Goal: Task Accomplishment & Management: Complete application form

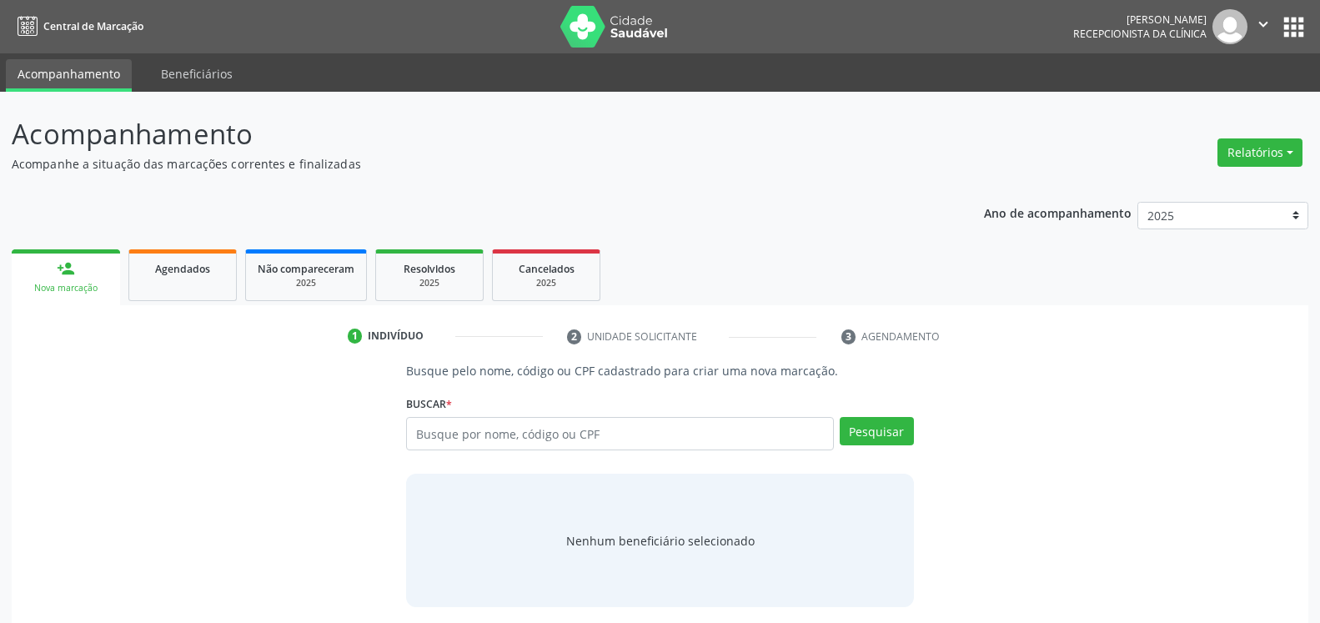
scroll to position [71, 0]
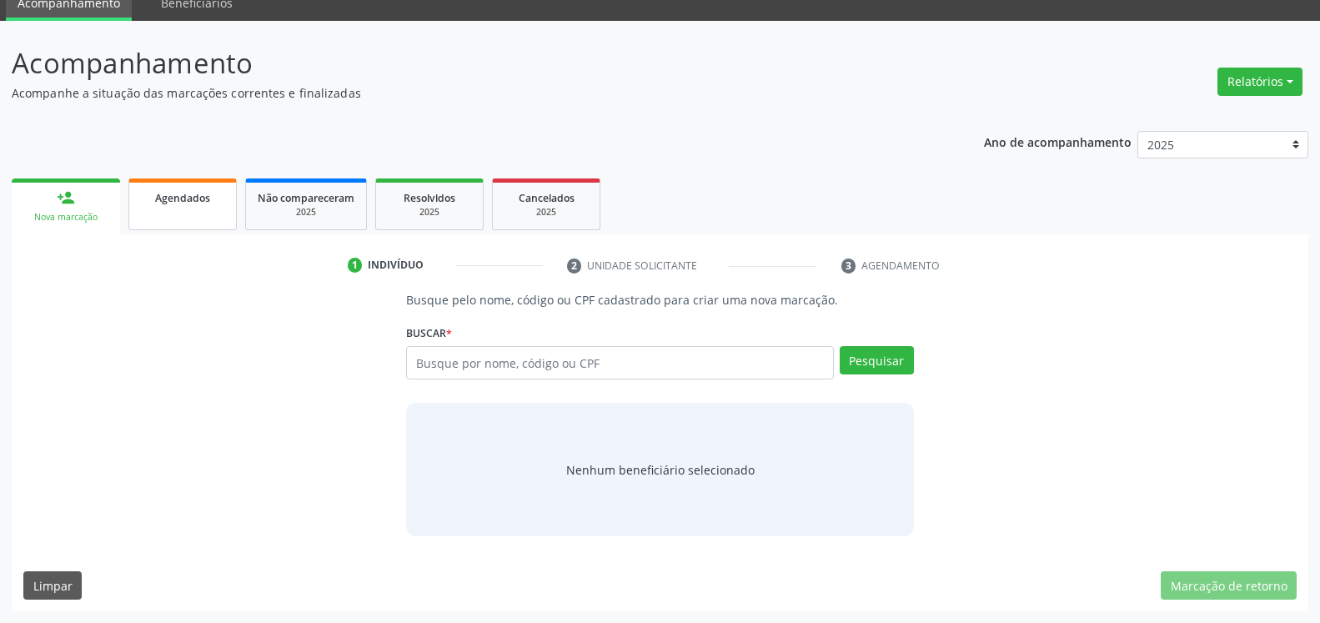
click at [183, 221] on link "Agendados" at bounding box center [182, 204] width 108 height 52
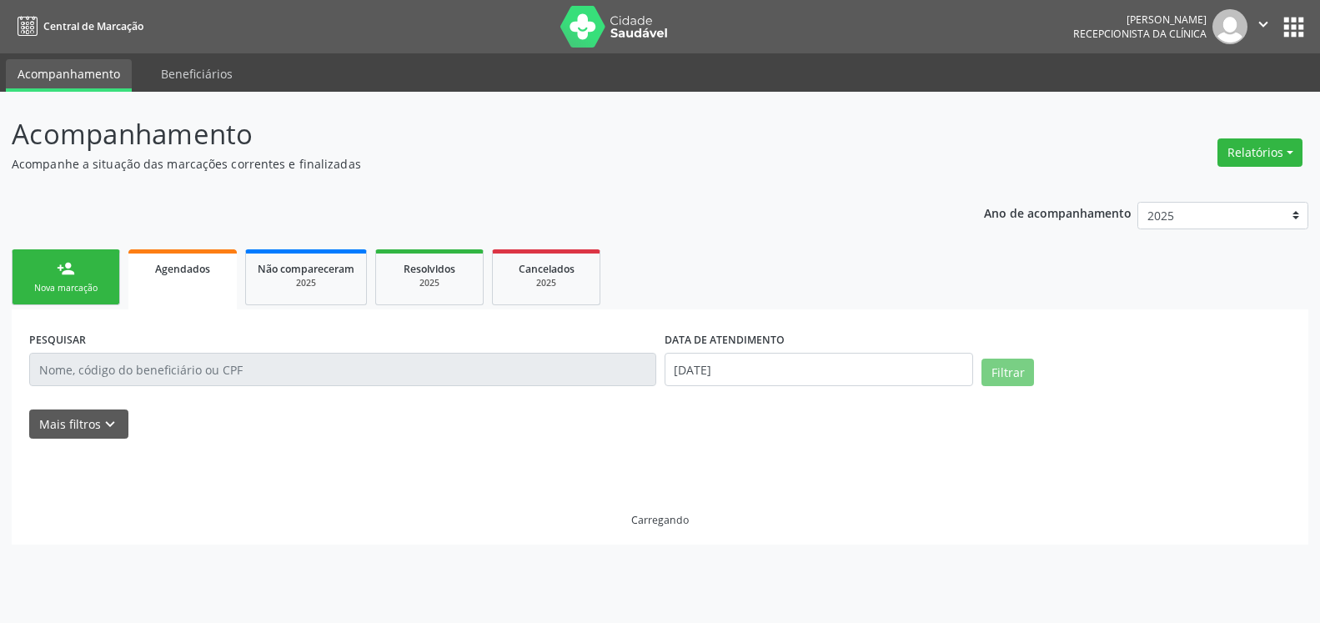
scroll to position [0, 0]
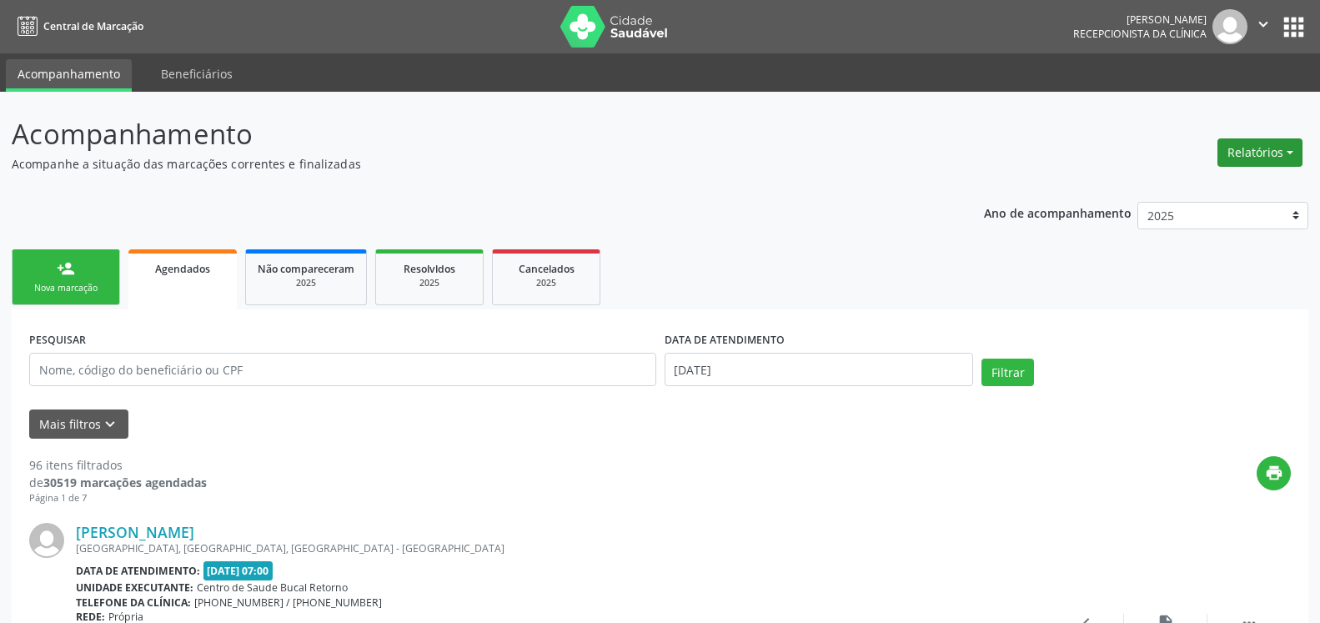
click at [1259, 159] on button "Relatórios" at bounding box center [1260, 152] width 85 height 28
click at [1194, 187] on link "Agendamentos" at bounding box center [1213, 188] width 179 height 23
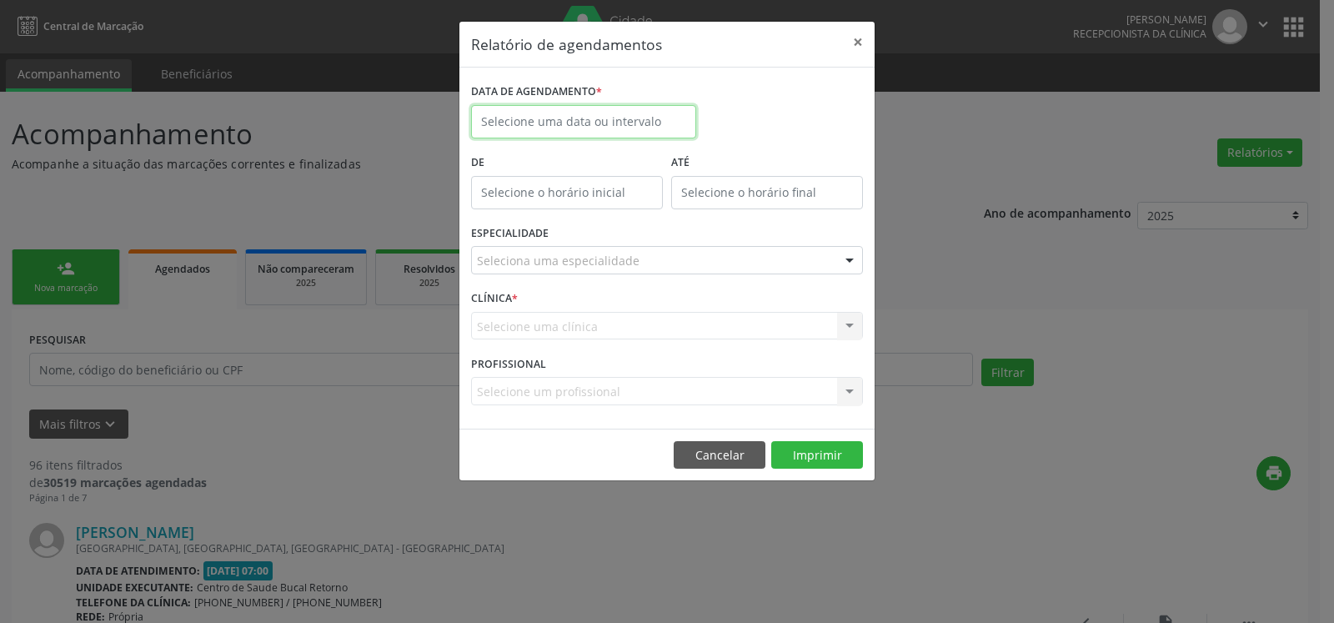
click at [570, 123] on input "text" at bounding box center [583, 121] width 225 height 33
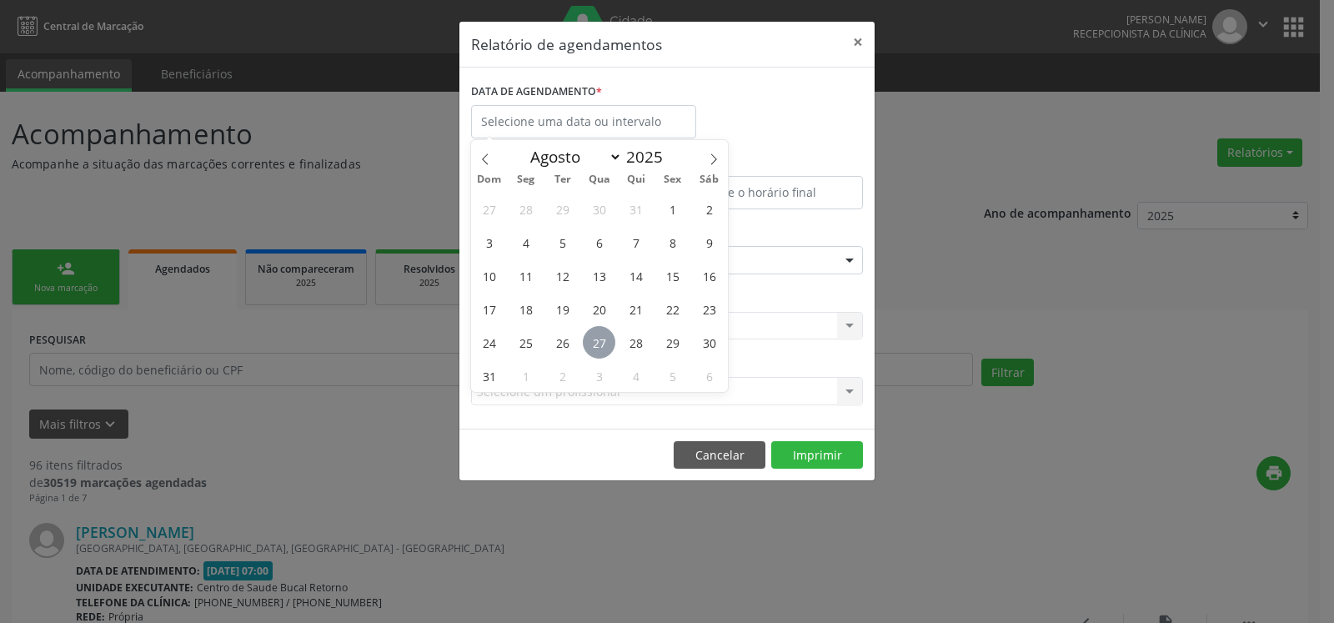
click at [610, 337] on span "27" at bounding box center [599, 342] width 33 height 33
type input "[DATE]"
click at [608, 337] on span "27" at bounding box center [599, 342] width 33 height 33
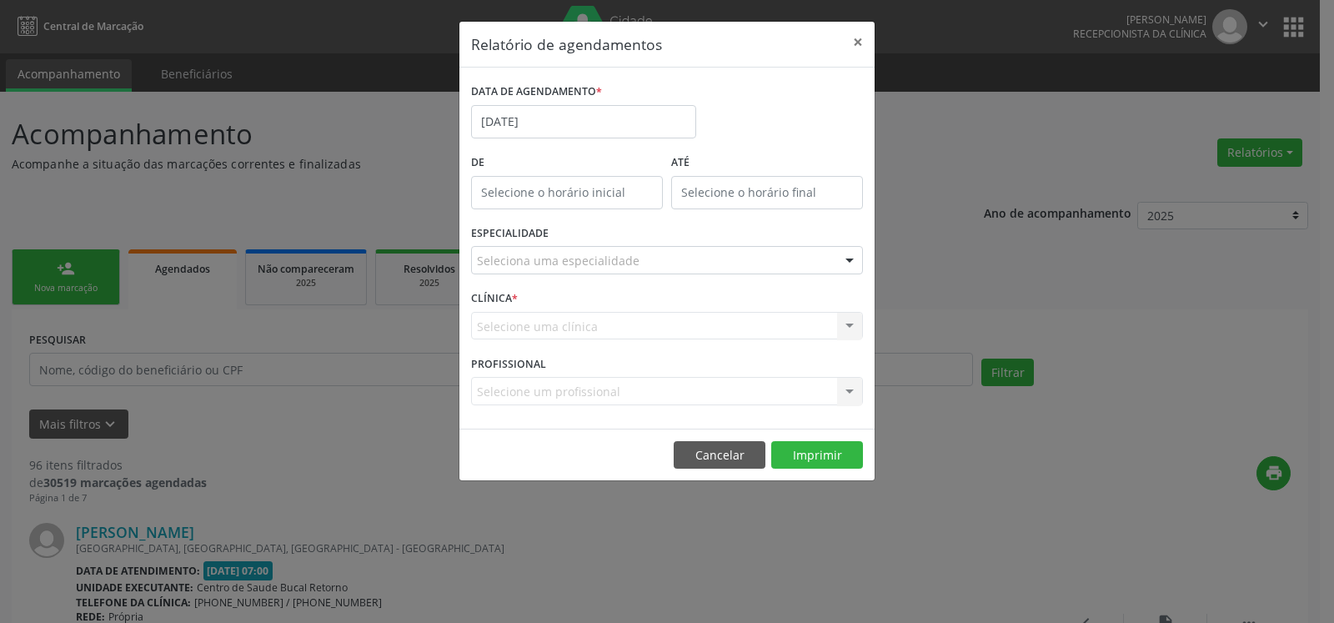
click at [635, 254] on div "Seleciona uma especialidade" at bounding box center [667, 260] width 392 height 28
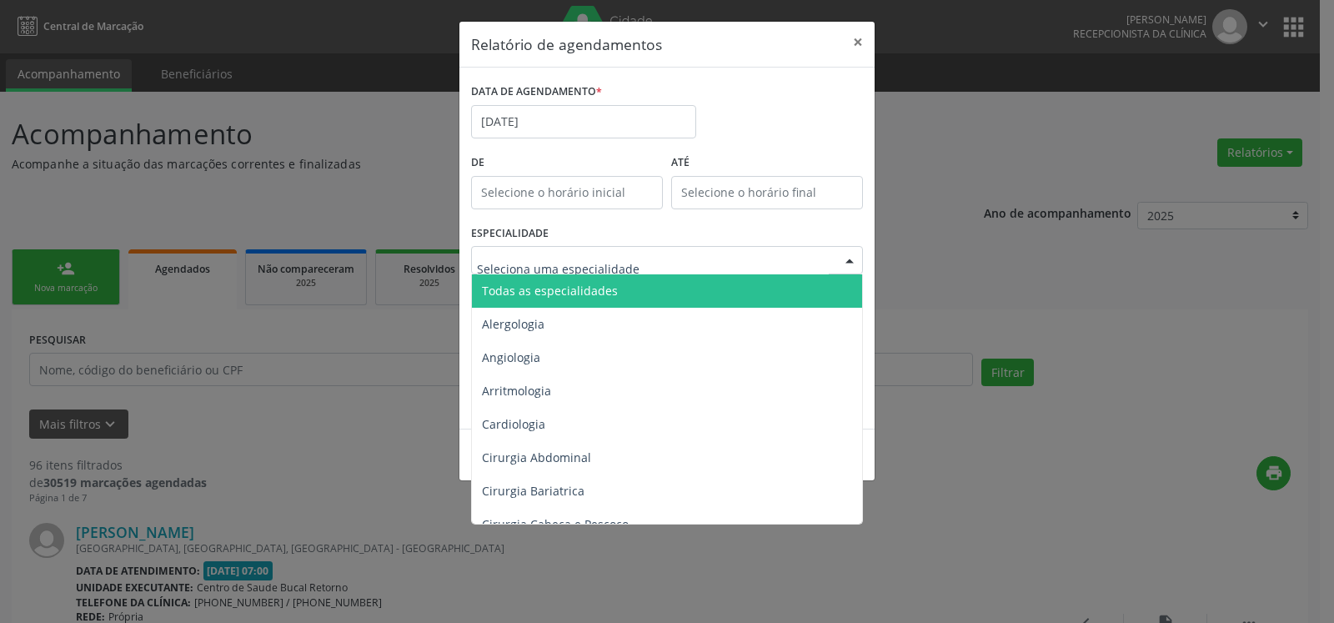
drag, startPoint x: 628, startPoint y: 286, endPoint x: 726, endPoint y: 430, distance: 173.5
click at [628, 287] on span "Todas as especialidades" at bounding box center [668, 290] width 393 height 33
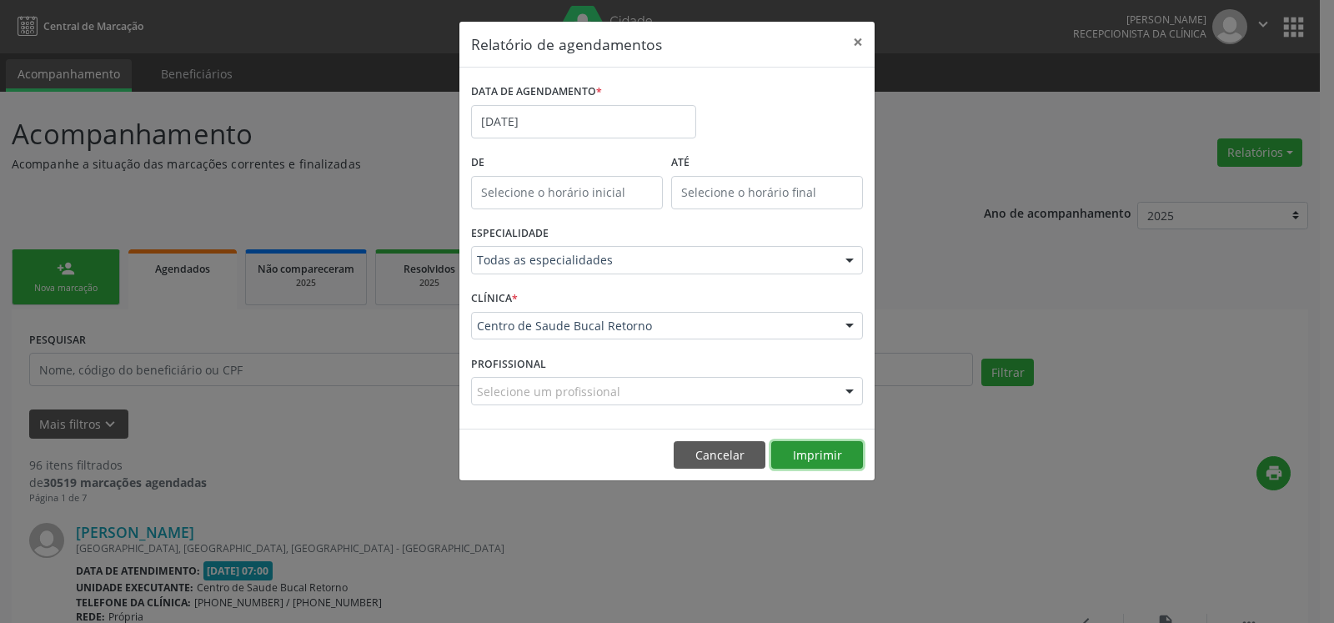
click at [841, 451] on button "Imprimir" at bounding box center [817, 455] width 92 height 28
click at [559, 115] on input "[DATE]" at bounding box center [583, 121] width 225 height 33
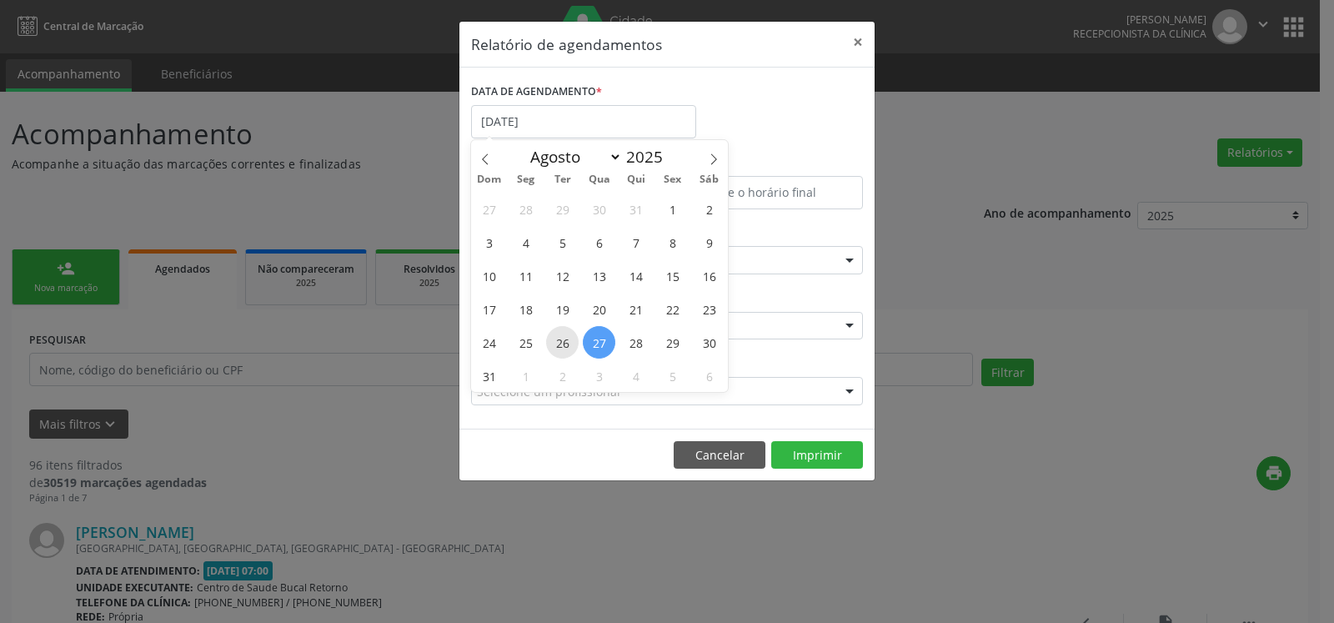
click at [565, 339] on span "26" at bounding box center [562, 342] width 33 height 33
type input "[DATE]"
click at [565, 339] on span "26" at bounding box center [562, 342] width 33 height 33
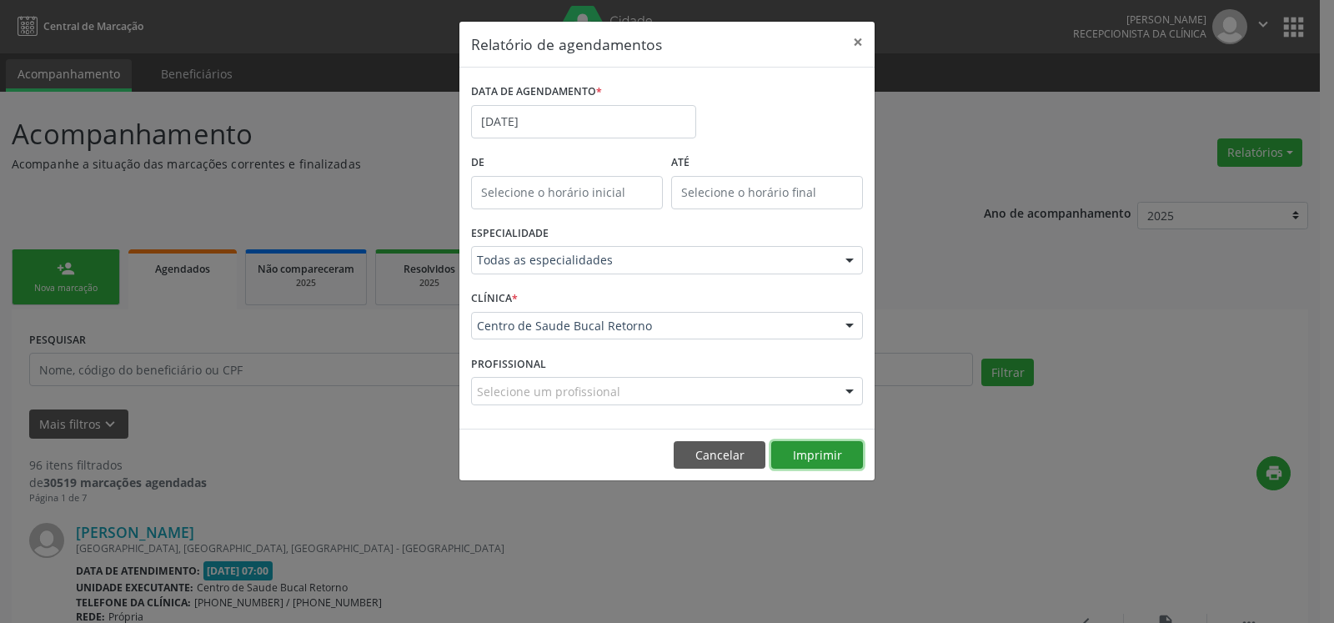
click at [816, 460] on button "Imprimir" at bounding box center [817, 455] width 92 height 28
click at [854, 37] on button "×" at bounding box center [857, 42] width 33 height 41
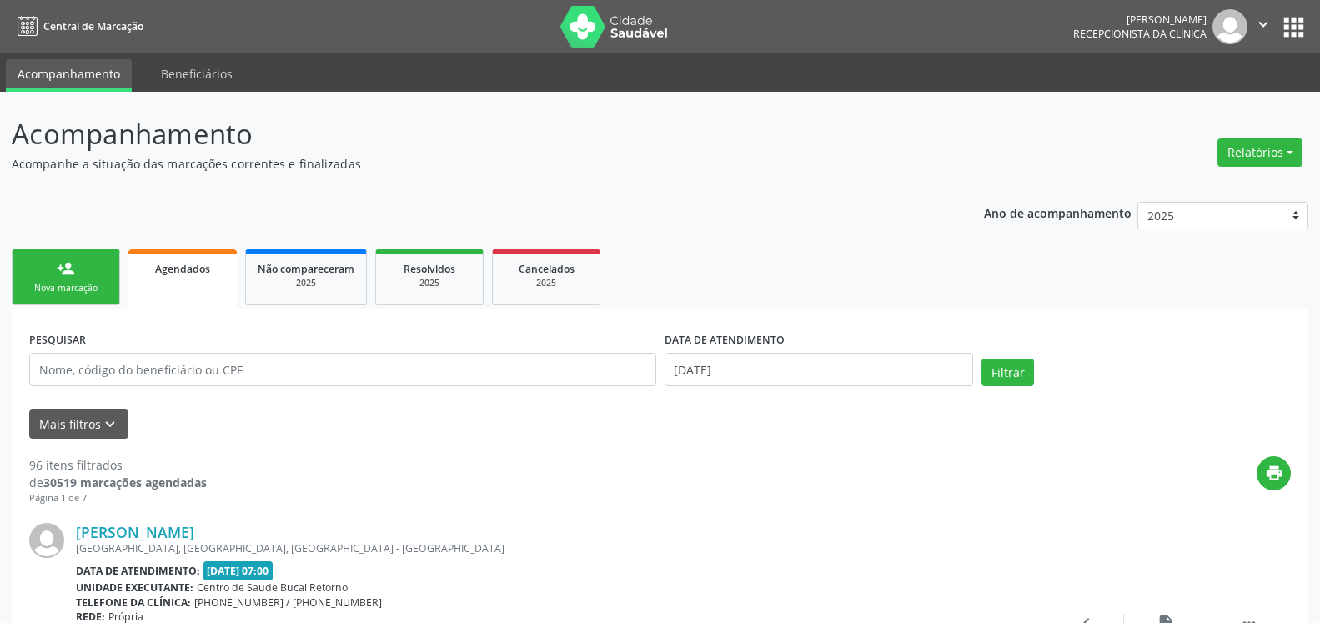
click at [56, 263] on link "person_add Nova marcação" at bounding box center [66, 277] width 108 height 56
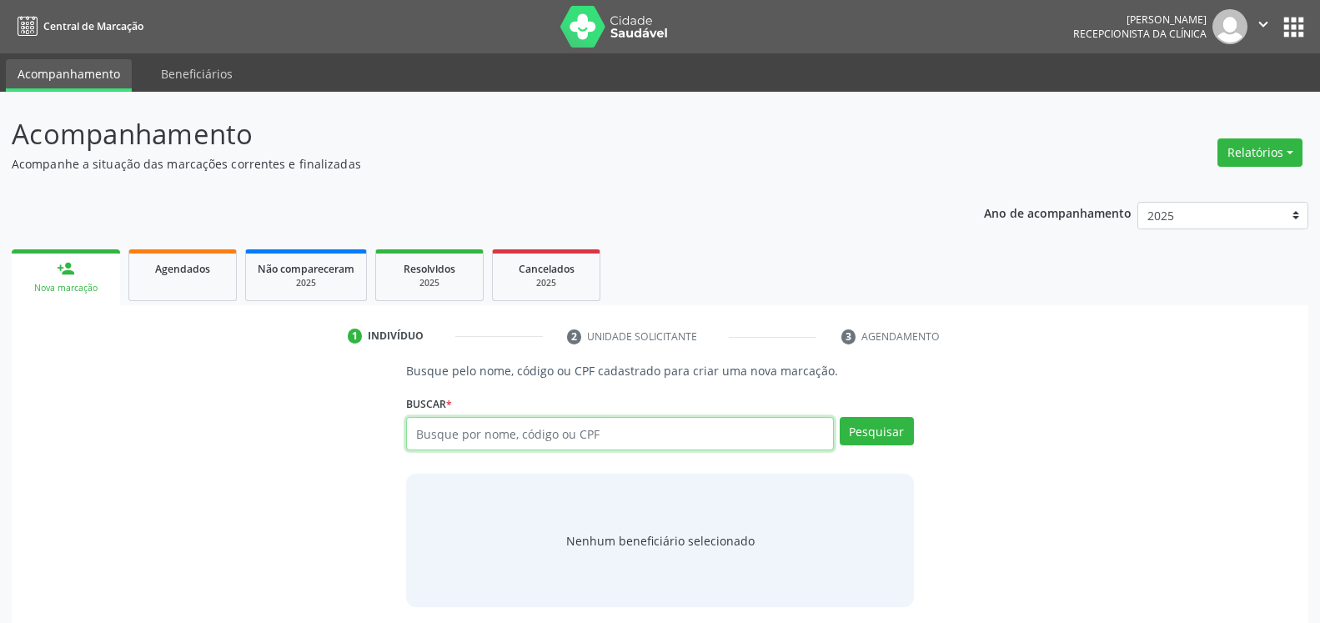
click at [637, 436] on input "text" at bounding box center [619, 433] width 427 height 33
type input "61649287453"
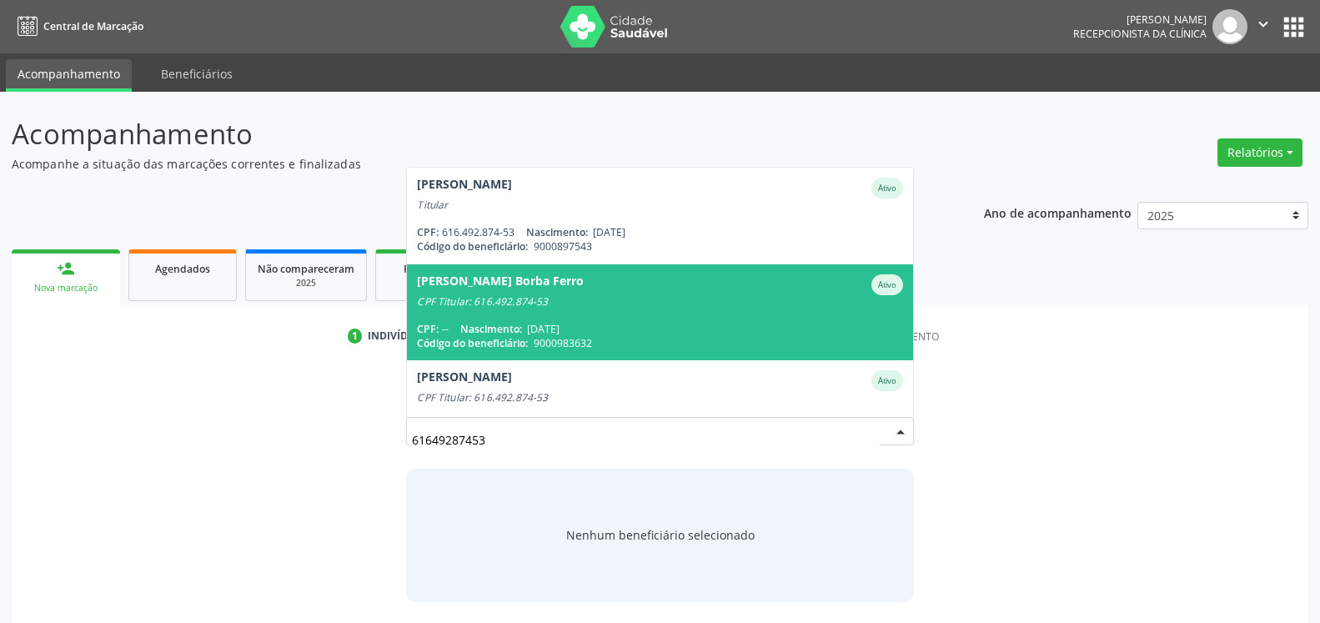
click at [532, 308] on div "CPF Titular: 616.492.874-53" at bounding box center [659, 301] width 485 height 13
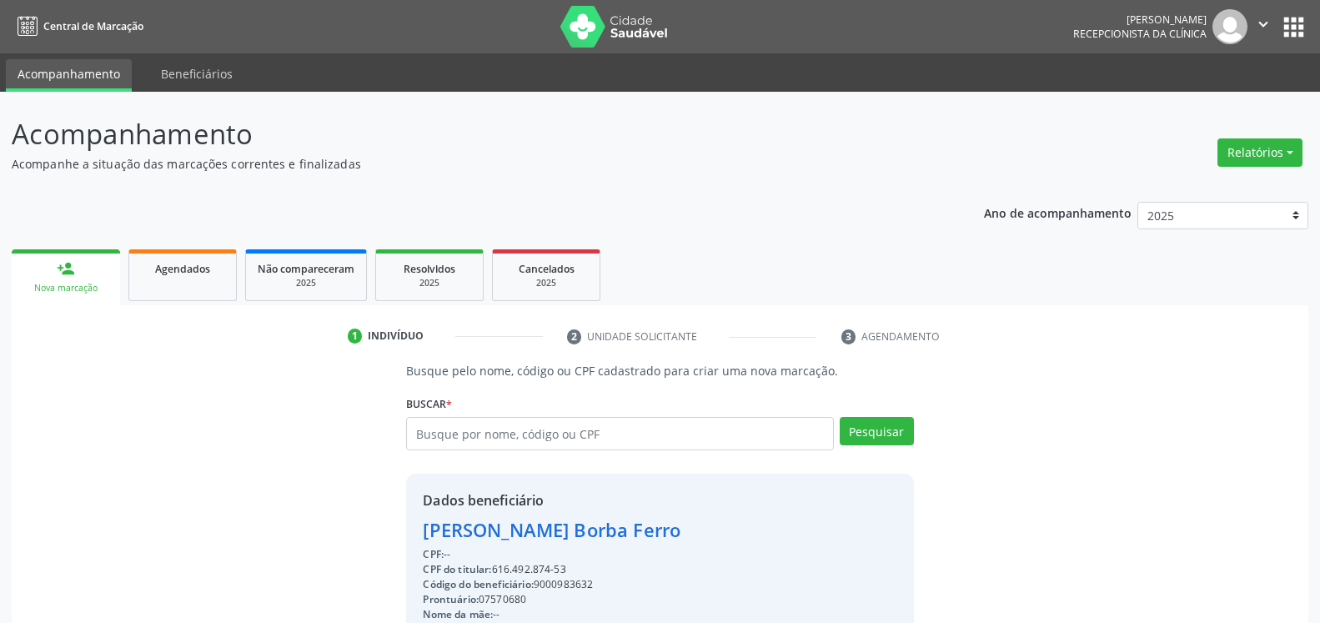
drag, startPoint x: 419, startPoint y: 535, endPoint x: 650, endPoint y: 523, distance: 230.5
click at [650, 523] on div "Dados beneficiário [PERSON_NAME] CPF: -- CPF do titular: 616.492.874-53 Código …" at bounding box center [659, 634] width 507 height 320
copy div "[PERSON_NAME] Borba Ferro"
click at [600, 437] on input "text" at bounding box center [619, 433] width 427 height 33
type input "[PERSON_NAME]"
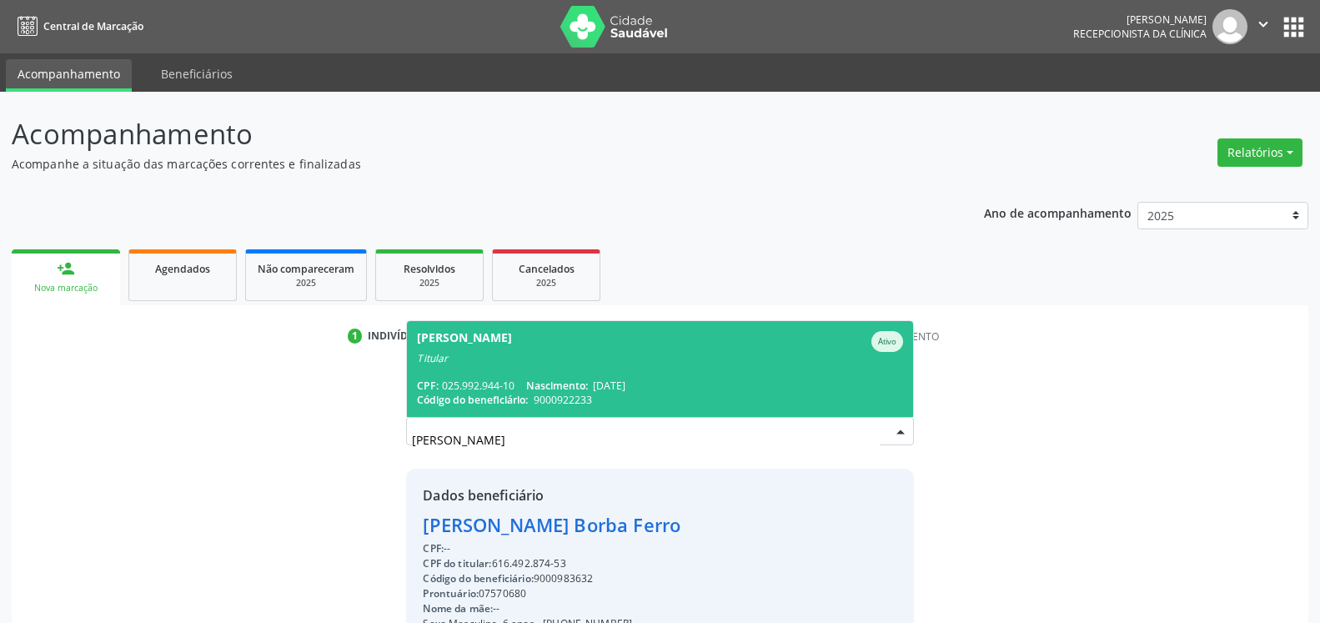
click at [526, 377] on span "[PERSON_NAME] Ativo Titular CPF: 025.992.944-10 Nascimento: [DATE] Código do be…" at bounding box center [659, 369] width 505 height 96
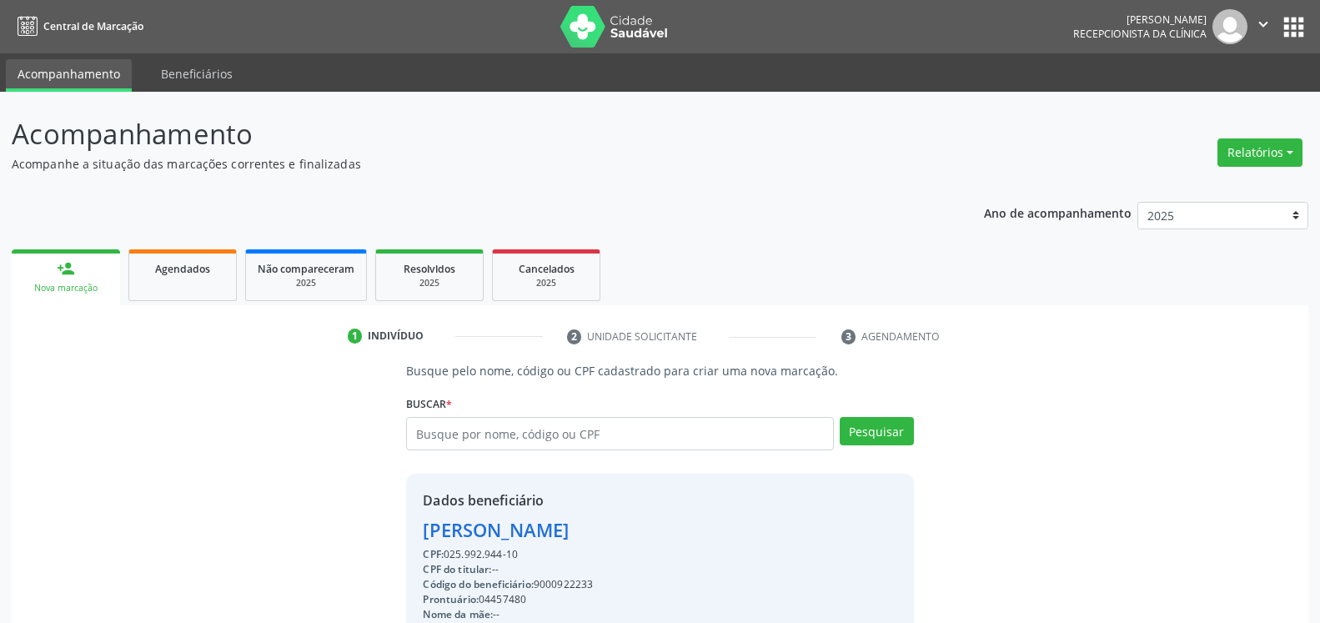
drag, startPoint x: 417, startPoint y: 531, endPoint x: 727, endPoint y: 539, distance: 310.3
click at [727, 539] on div "Dados beneficiário [PERSON_NAME] CPF: 025.992.944-10 CPF do titular: -- Código …" at bounding box center [659, 634] width 507 height 320
copy div "[PERSON_NAME]"
click at [538, 432] on input "text" at bounding box center [619, 433] width 427 height 33
type input "05660553419"
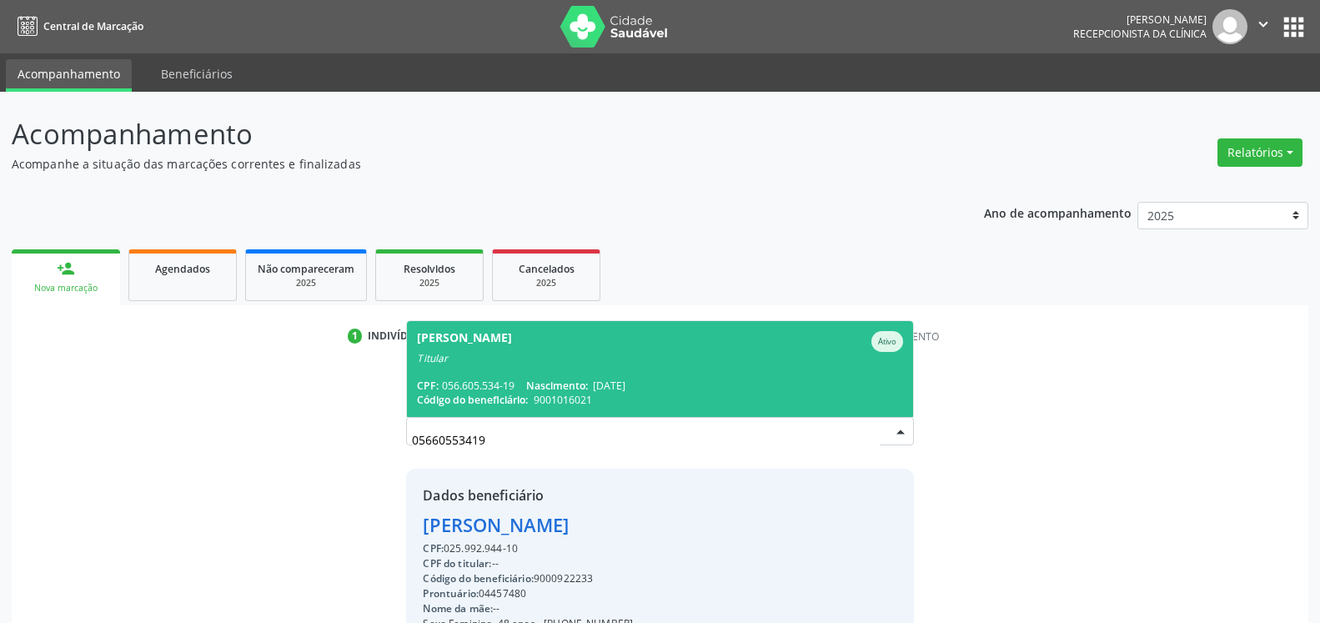
click at [493, 368] on span "[PERSON_NAME] Ativo Titular CPF: 056.605.534-19 Nascimento: [DATE] Código do be…" at bounding box center [659, 369] width 505 height 96
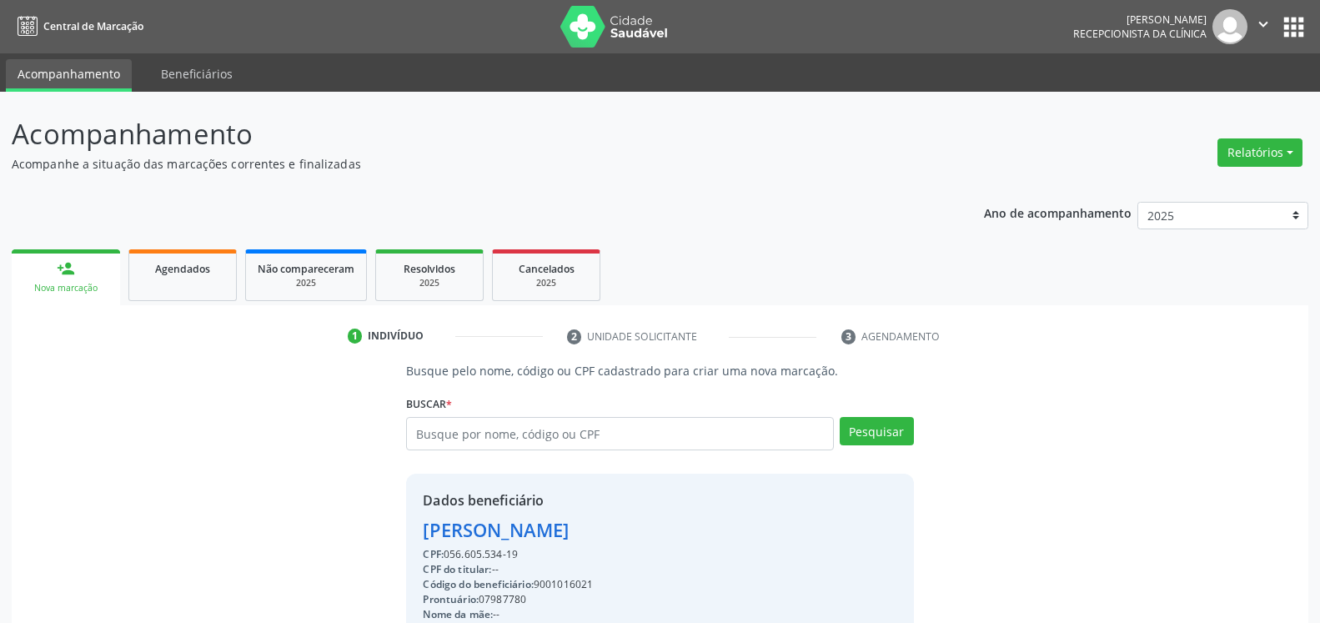
drag, startPoint x: 420, startPoint y: 536, endPoint x: 619, endPoint y: 532, distance: 198.5
click at [619, 532] on div "Dados beneficiário [PERSON_NAME] CPF: 056.605.534-19 CPF do titular: -- Código …" at bounding box center [659, 634] width 507 height 320
copy div "[PERSON_NAME]"
click at [542, 441] on input "text" at bounding box center [619, 433] width 427 height 33
type input "[PERSON_NAME]"
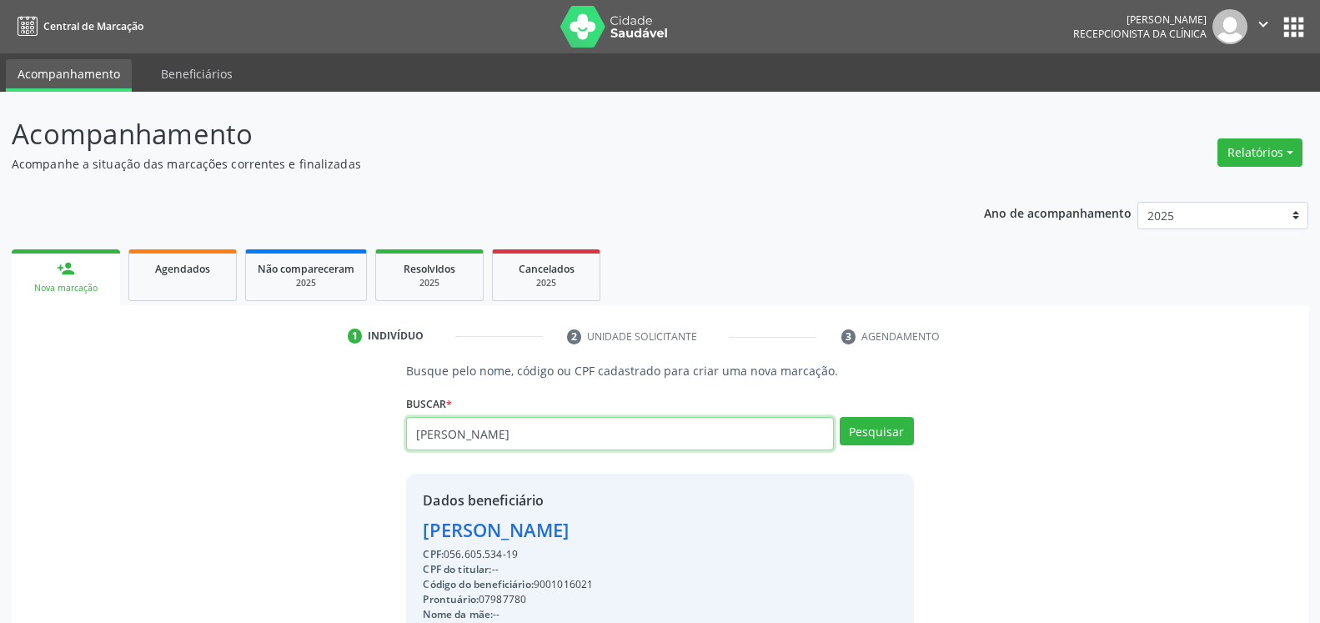
type input "[PERSON_NAME]"
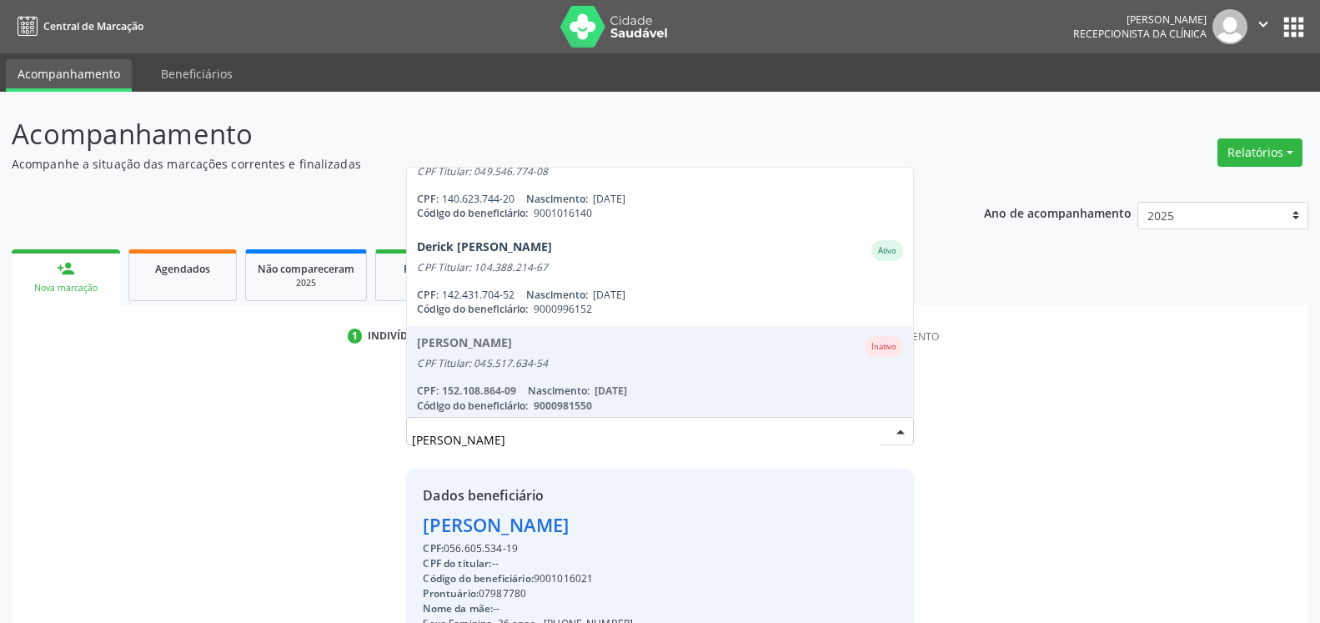
scroll to position [813, 0]
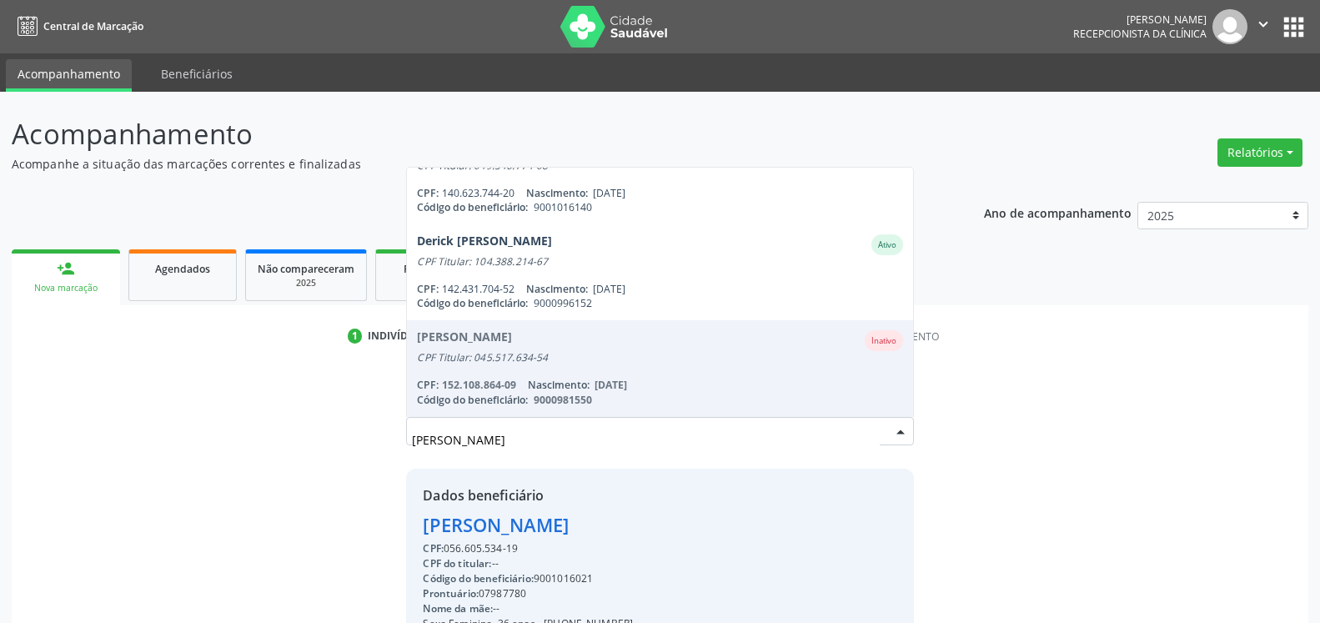
drag, startPoint x: 491, startPoint y: 431, endPoint x: 149, endPoint y: 453, distance: 342.6
click at [412, 453] on input "[PERSON_NAME]" at bounding box center [645, 439] width 467 height 33
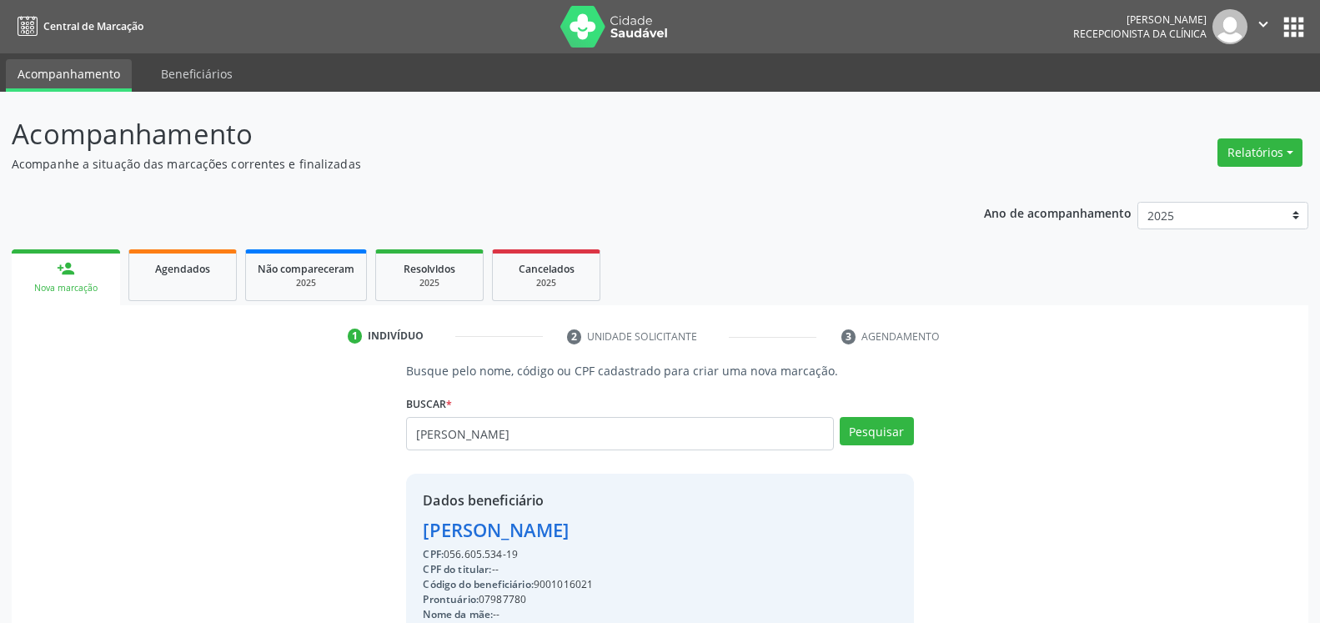
type input "[PERSON_NAME]"
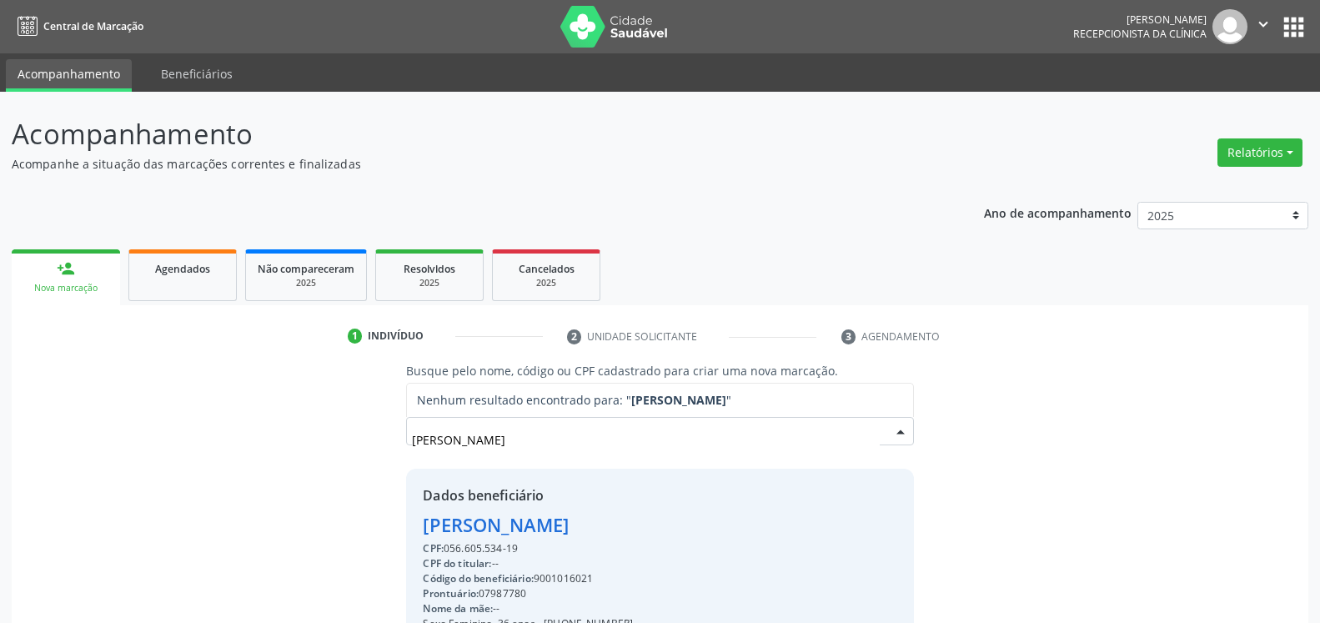
drag, startPoint x: 530, startPoint y: 447, endPoint x: 24, endPoint y: 462, distance: 506.5
click at [412, 456] on input "[PERSON_NAME]" at bounding box center [645, 439] width 467 height 33
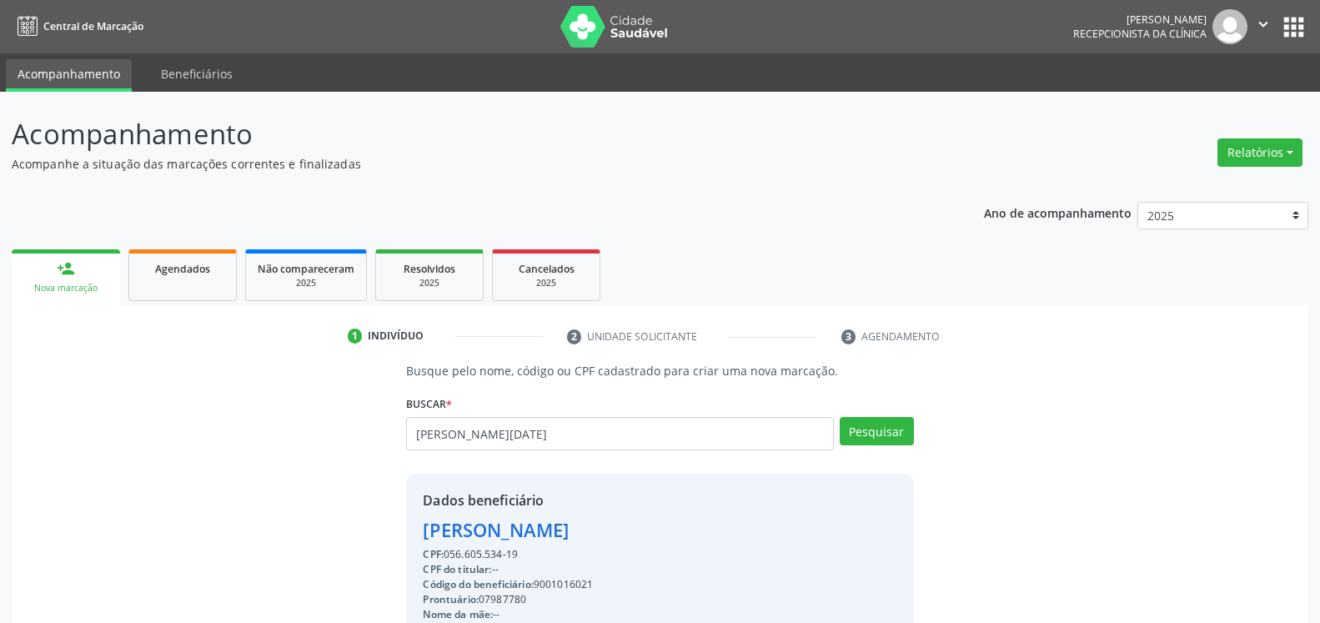
type input "[PERSON_NAME][DATE]"
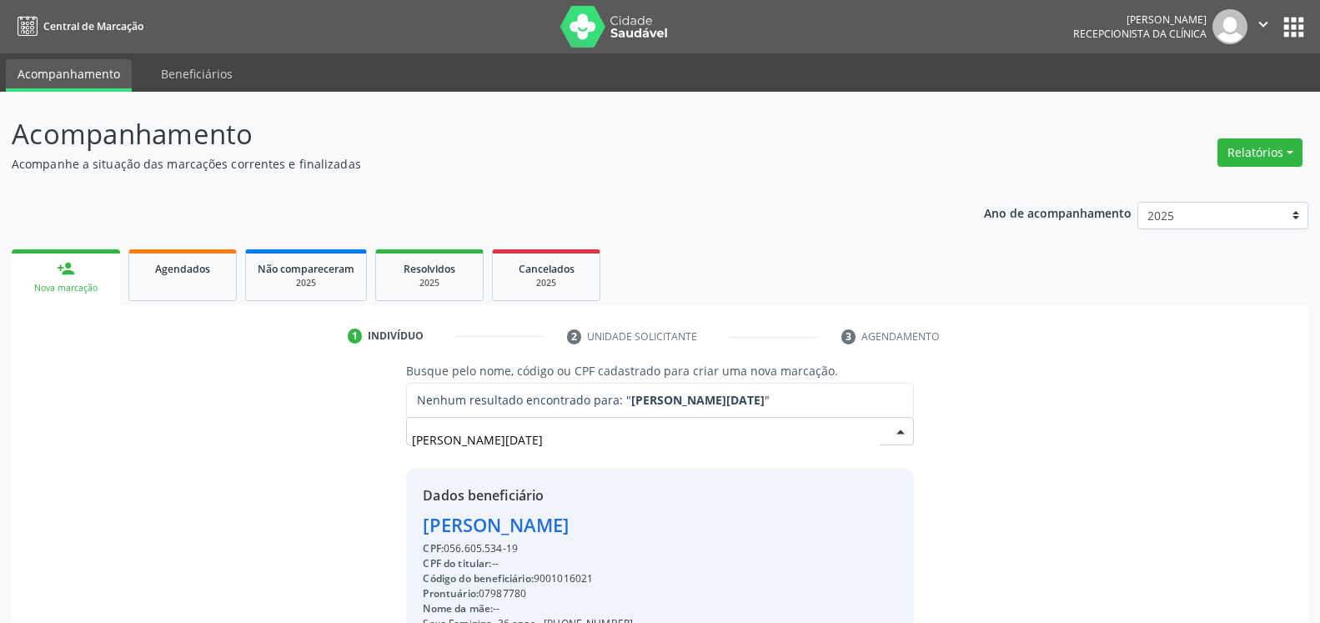
click at [509, 443] on input "[PERSON_NAME][DATE]" at bounding box center [645, 439] width 467 height 33
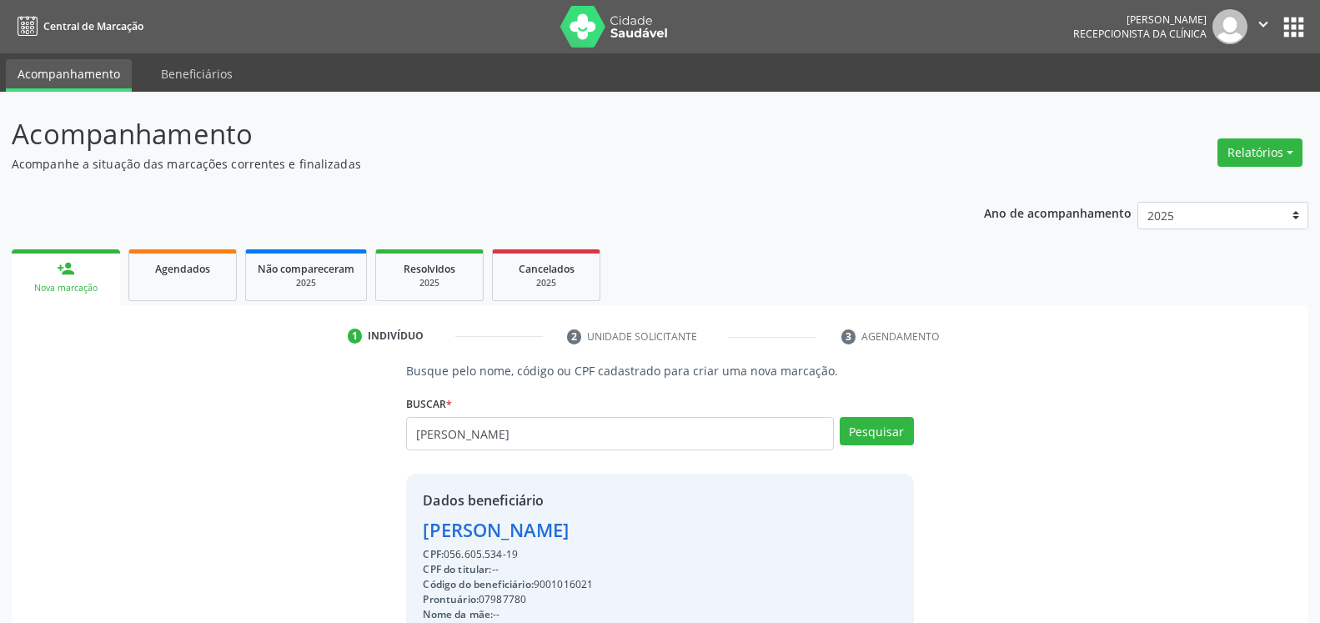
type input "[PERSON_NAME]"
type input "JANAINA"
type input "J"
type input "[PERSON_NAME]"
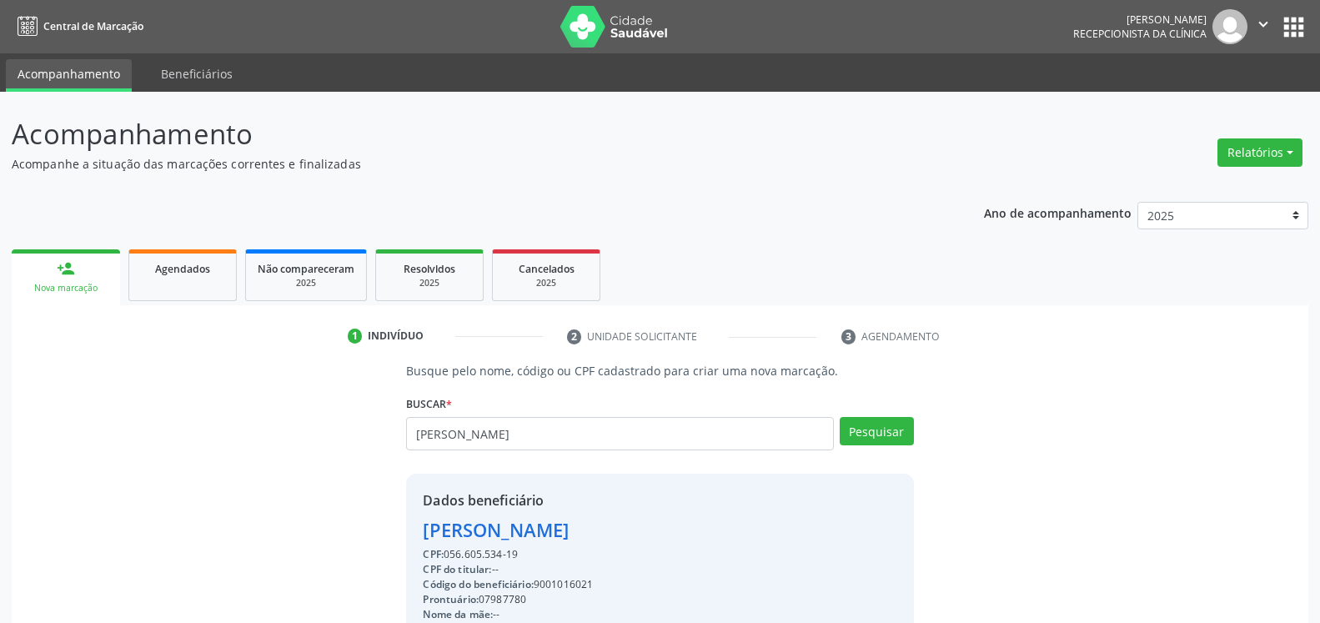
type input "[PERSON_NAME]"
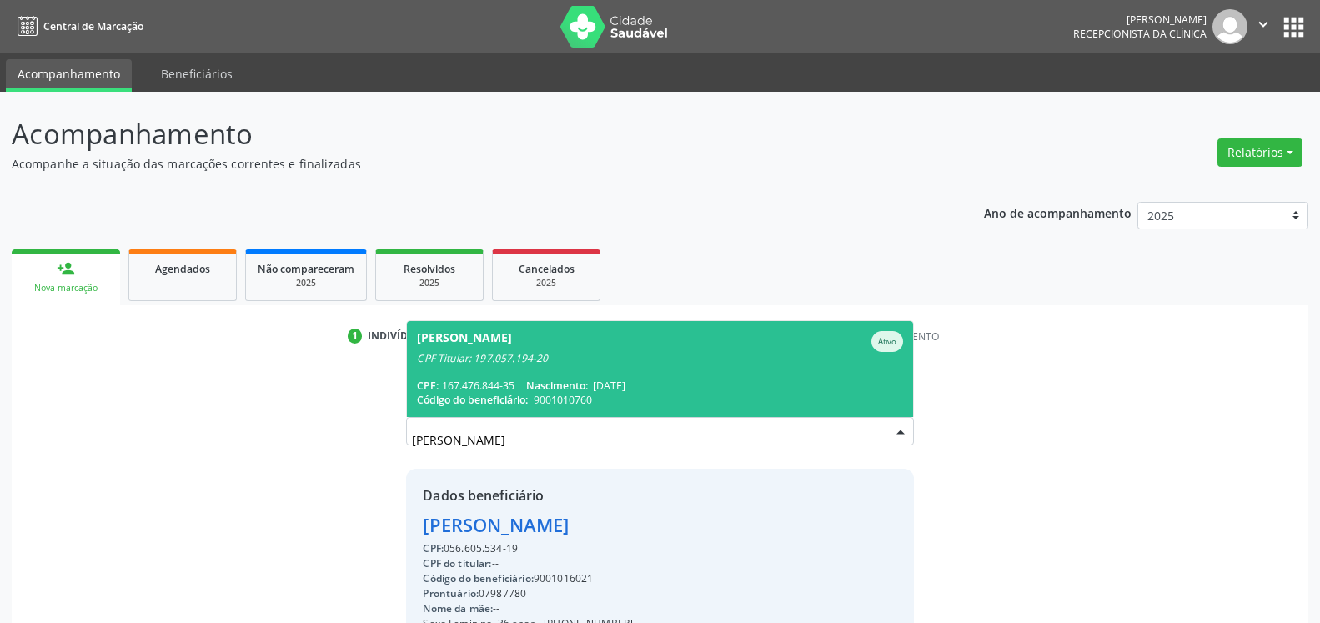
click at [514, 385] on div "CPF: 167.476.844-35 Nascimento: [DATE]" at bounding box center [659, 386] width 485 height 14
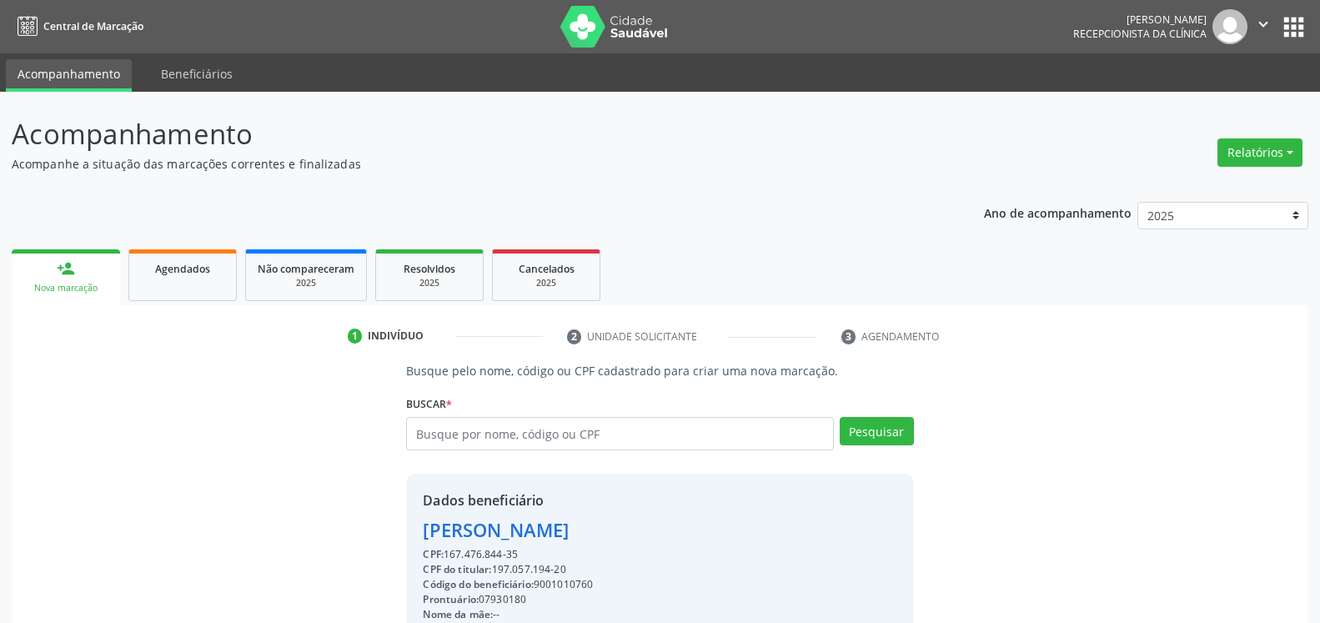
drag, startPoint x: 419, startPoint y: 528, endPoint x: 673, endPoint y: 530, distance: 254.4
click at [673, 530] on div "Dados beneficiário [PERSON_NAME] CPF: 167.476.844-35 CPF do titular: 197.057.19…" at bounding box center [659, 634] width 507 height 320
copy div "[PERSON_NAME]"
drag, startPoint x: 495, startPoint y: 567, endPoint x: 570, endPoint y: 568, distance: 75.1
click at [570, 568] on div "CPF do titular: 197.057.194-20" at bounding box center [638, 569] width 431 height 15
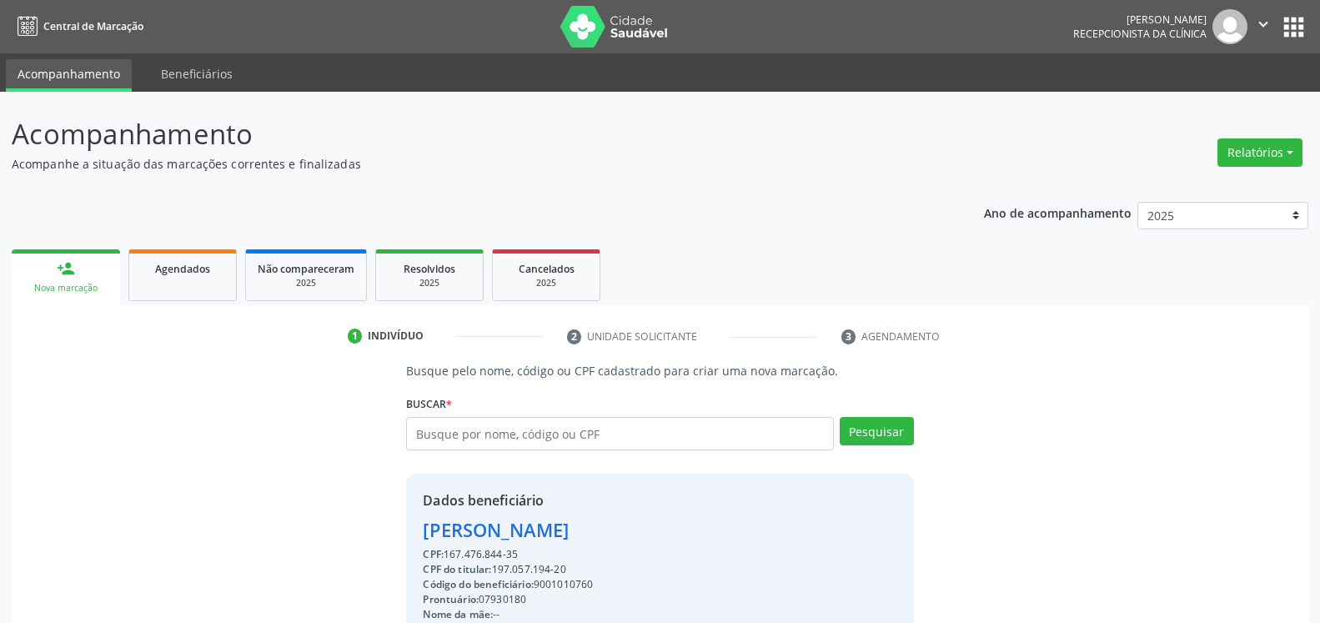
copy div "197.057.194-20"
click at [525, 438] on input "text" at bounding box center [619, 433] width 427 height 33
paste input "197.057.194-20"
type input "197.057.194-20"
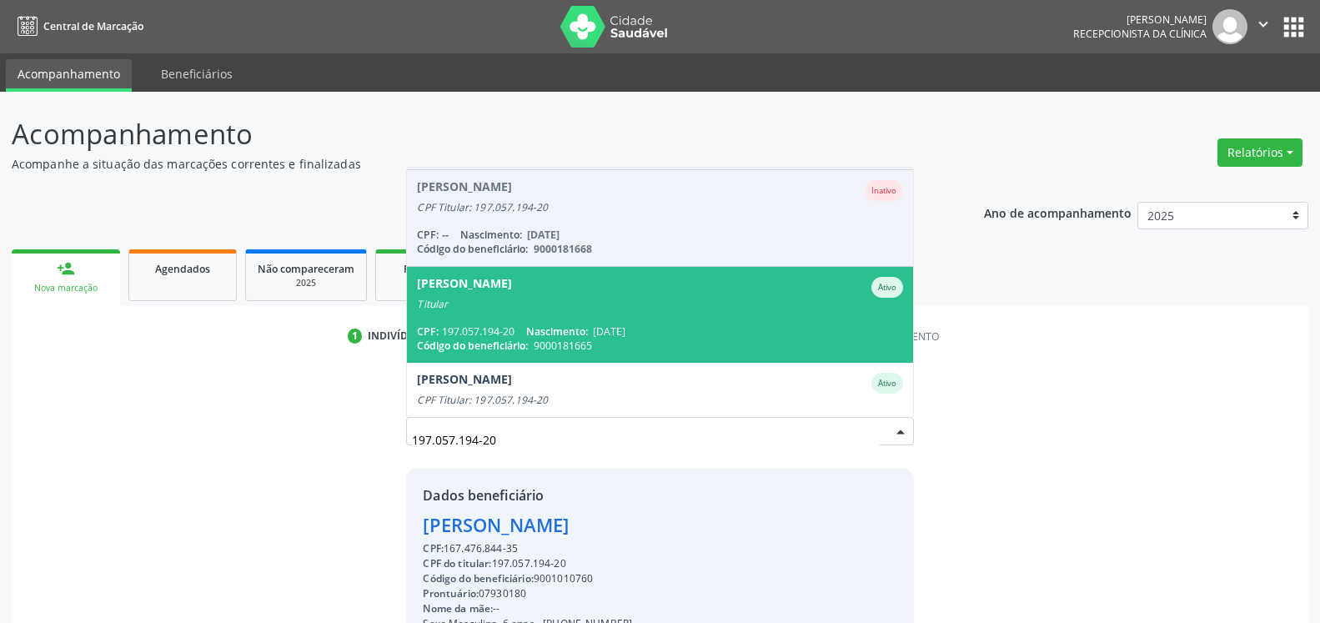
scroll to position [137, 0]
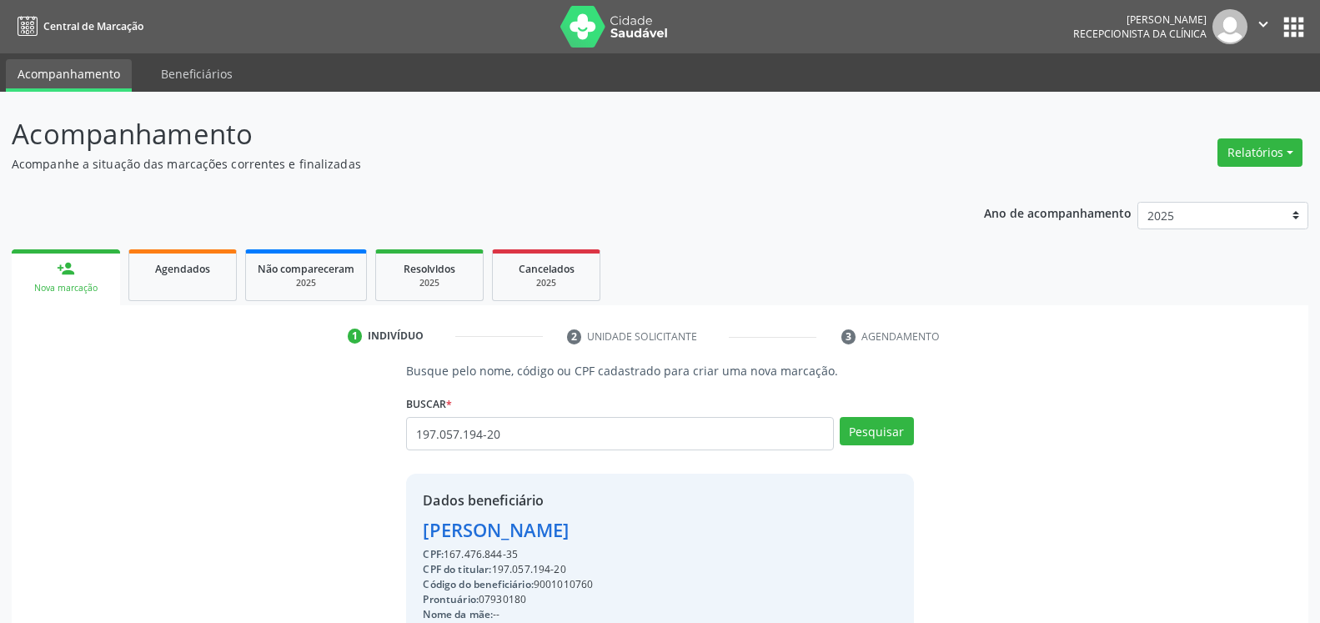
drag, startPoint x: 447, startPoint y: 549, endPoint x: 526, endPoint y: 551, distance: 79.3
click at [526, 551] on div "CPF: 167.476.844-35" at bounding box center [638, 554] width 431 height 15
copy div "167.476.844-35"
drag, startPoint x: 528, startPoint y: 435, endPoint x: 294, endPoint y: 431, distance: 233.5
click at [406, 431] on input "197.057.194-20" at bounding box center [619, 433] width 427 height 33
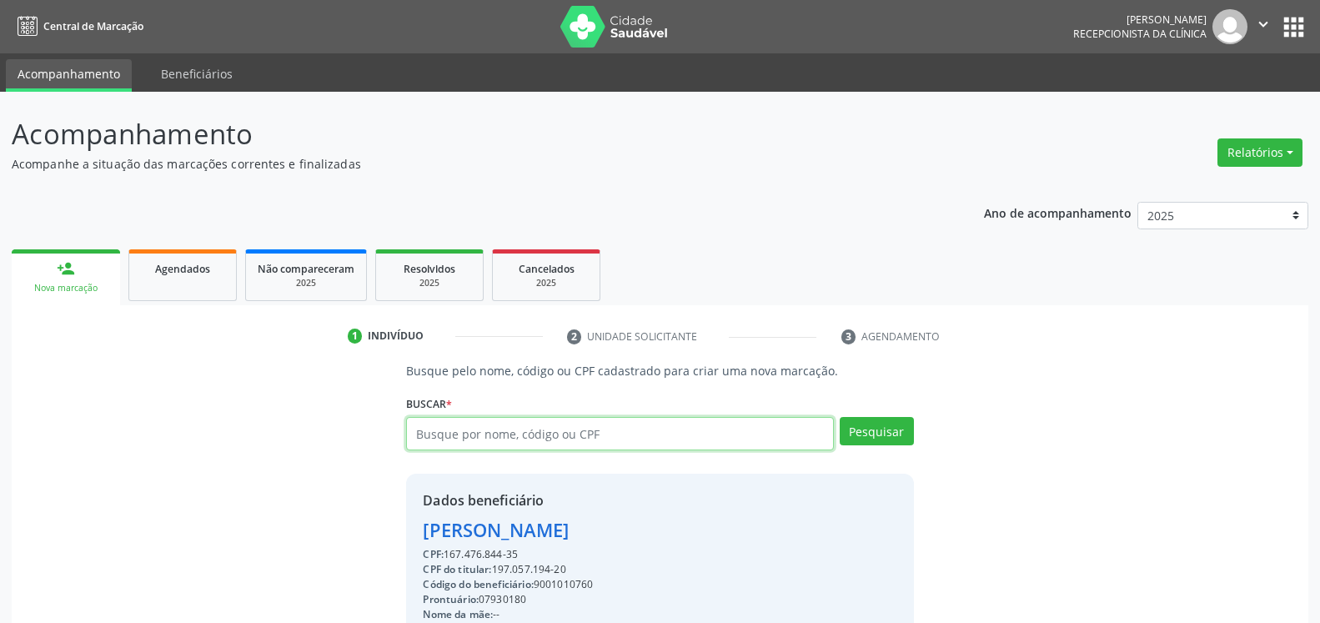
paste input "167.476.844-35"
type input "167.476.844-35"
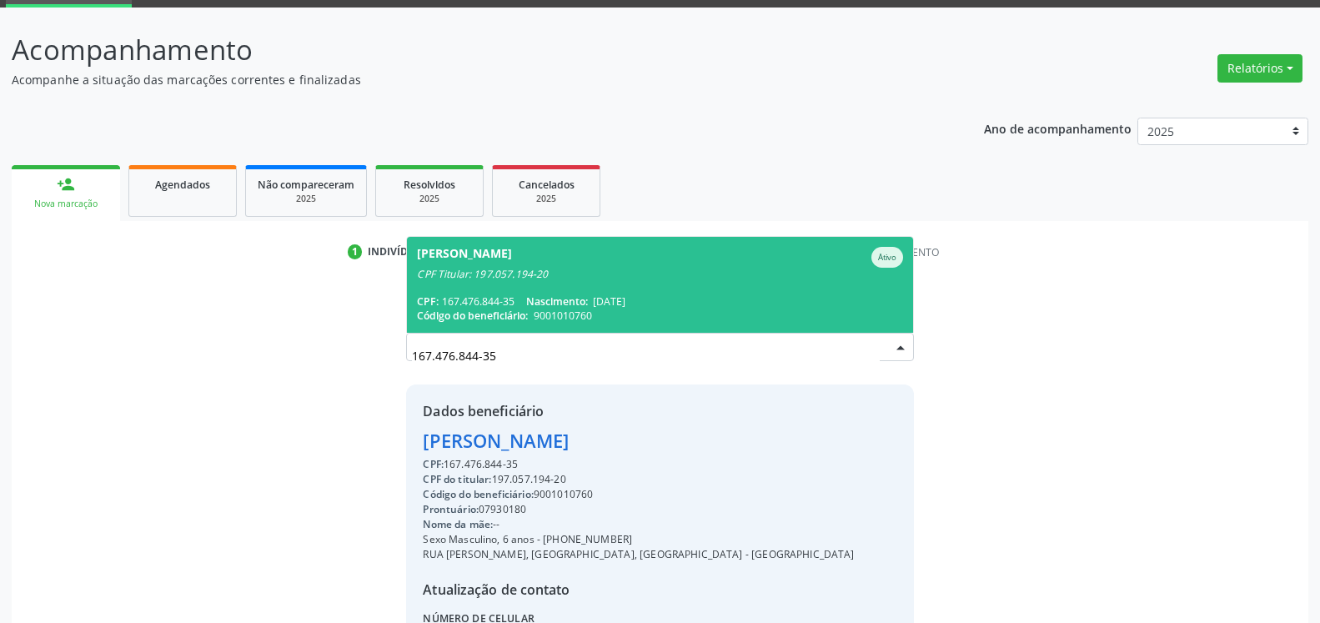
scroll to position [85, 0]
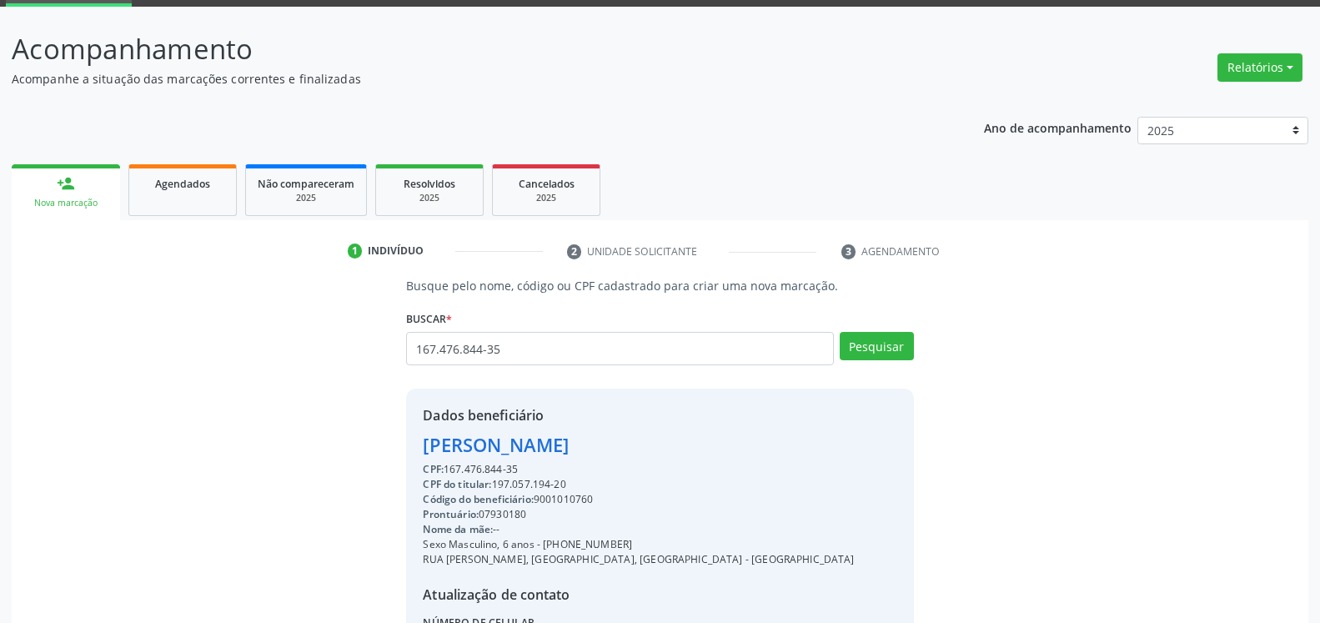
drag, startPoint x: 495, startPoint y: 479, endPoint x: 575, endPoint y: 480, distance: 80.1
click at [575, 480] on div "CPF do titular: 197.057.194-20" at bounding box center [638, 484] width 431 height 15
copy div "197.057.194-20"
drag, startPoint x: 537, startPoint y: 352, endPoint x: 240, endPoint y: 366, distance: 297.2
click at [406, 365] on input "167.476.844-35" at bounding box center [619, 348] width 427 height 33
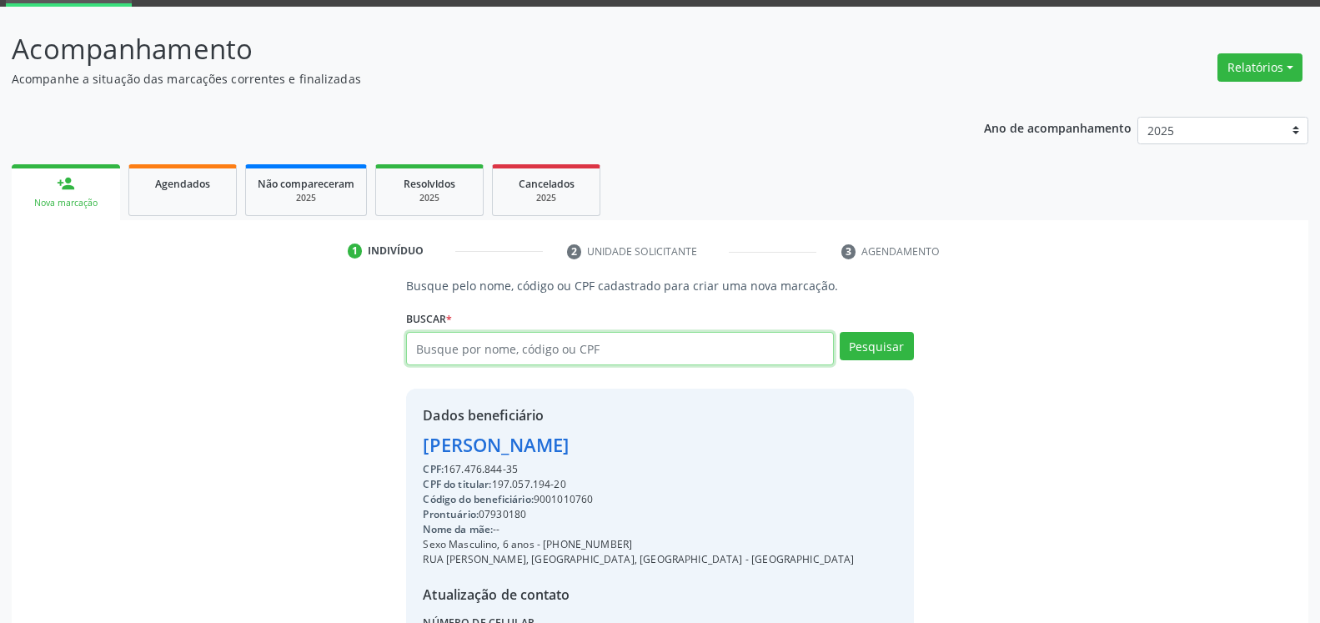
paste input "197.057.194-20"
type input "197.057.194-20"
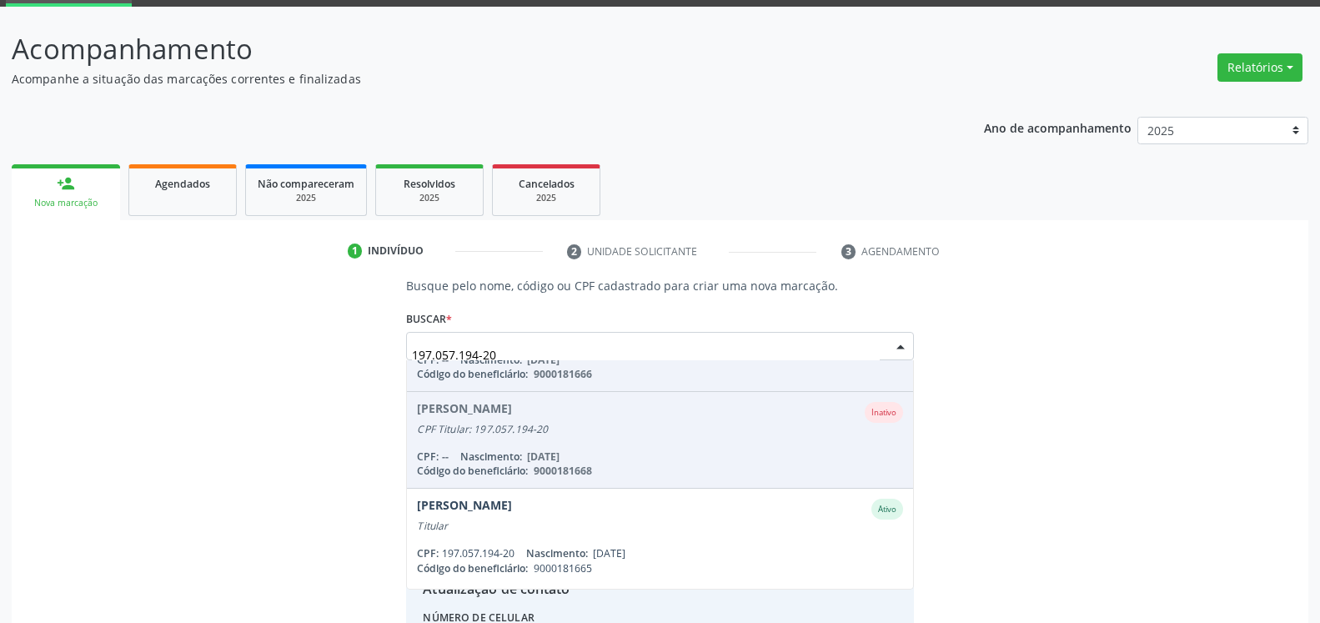
scroll to position [95, 0]
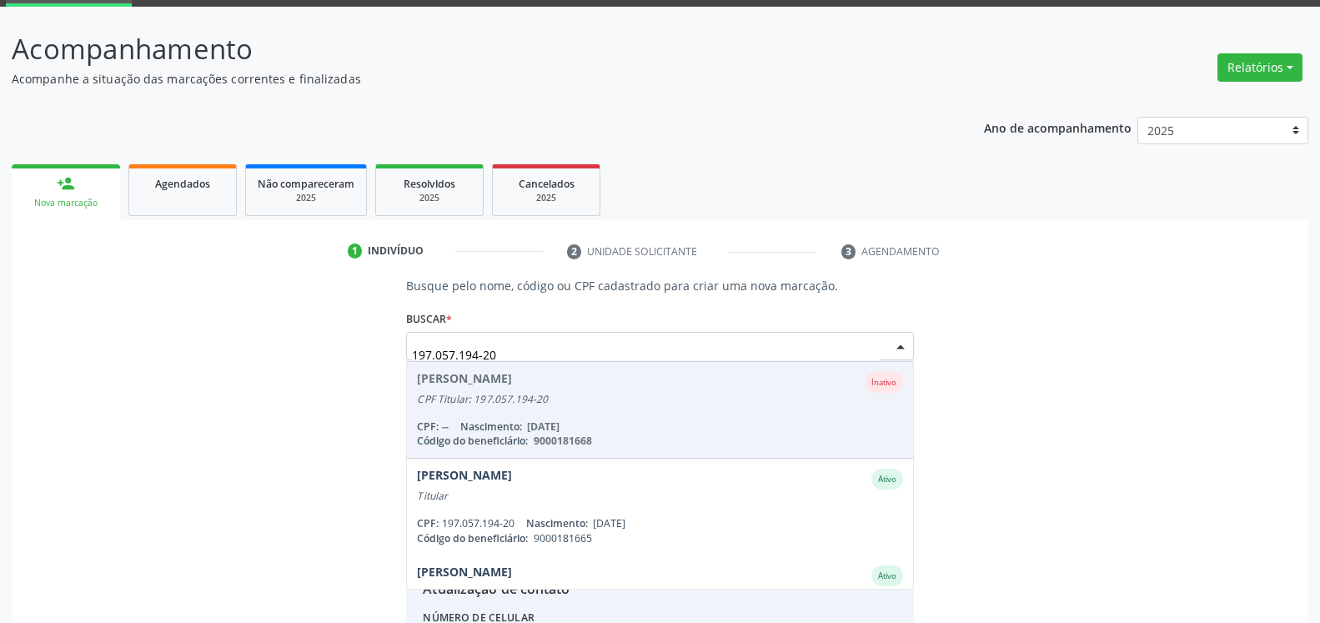
drag, startPoint x: 530, startPoint y: 360, endPoint x: 168, endPoint y: 363, distance: 361.1
click at [168, 363] on div "Busque pelo nome, código ou CPF cadastrado para criar uma nova marcação. [GEOGR…" at bounding box center [659, 490] width 1273 height 427
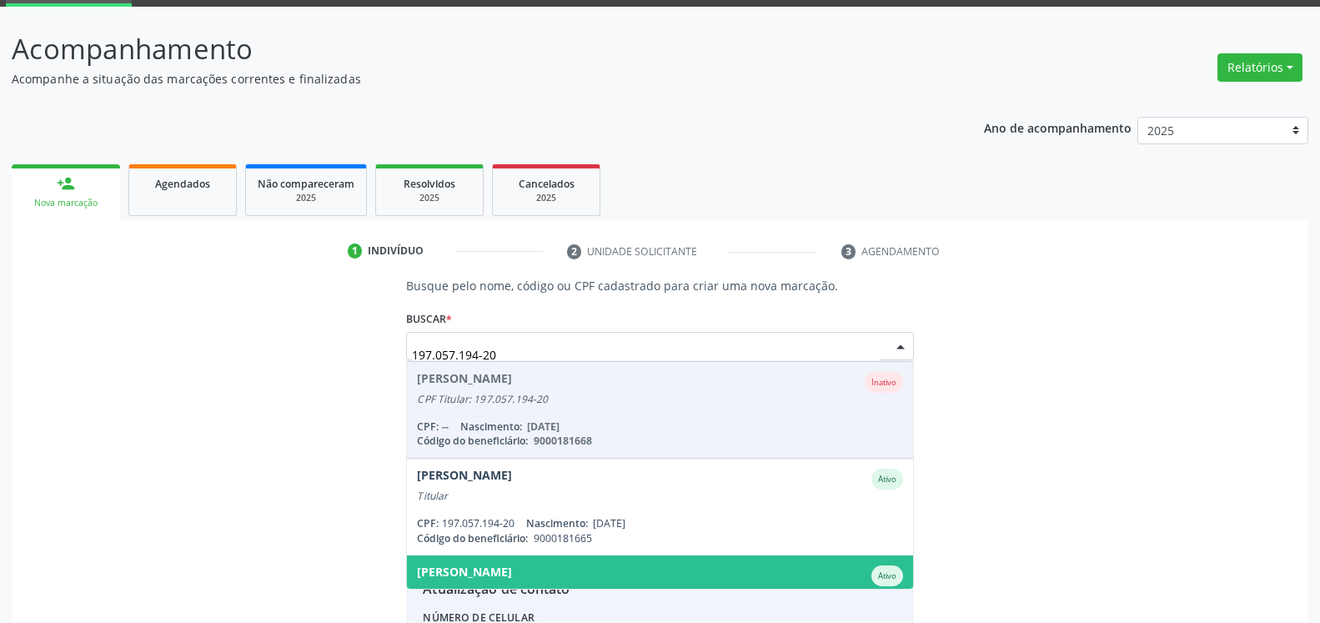
click at [512, 567] on div "[PERSON_NAME]" at bounding box center [464, 575] width 95 height 21
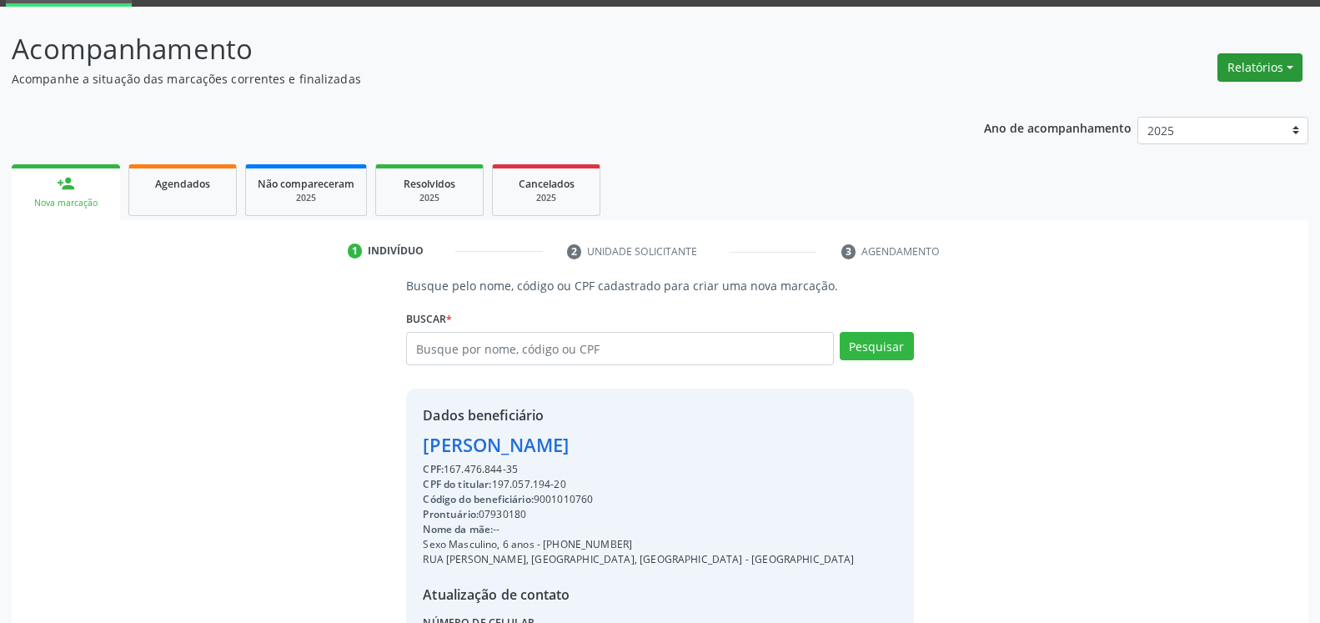
click at [1276, 73] on button "Relatórios" at bounding box center [1260, 67] width 85 height 28
click at [1208, 108] on link "Agendamentos" at bounding box center [1213, 103] width 179 height 23
select select "7"
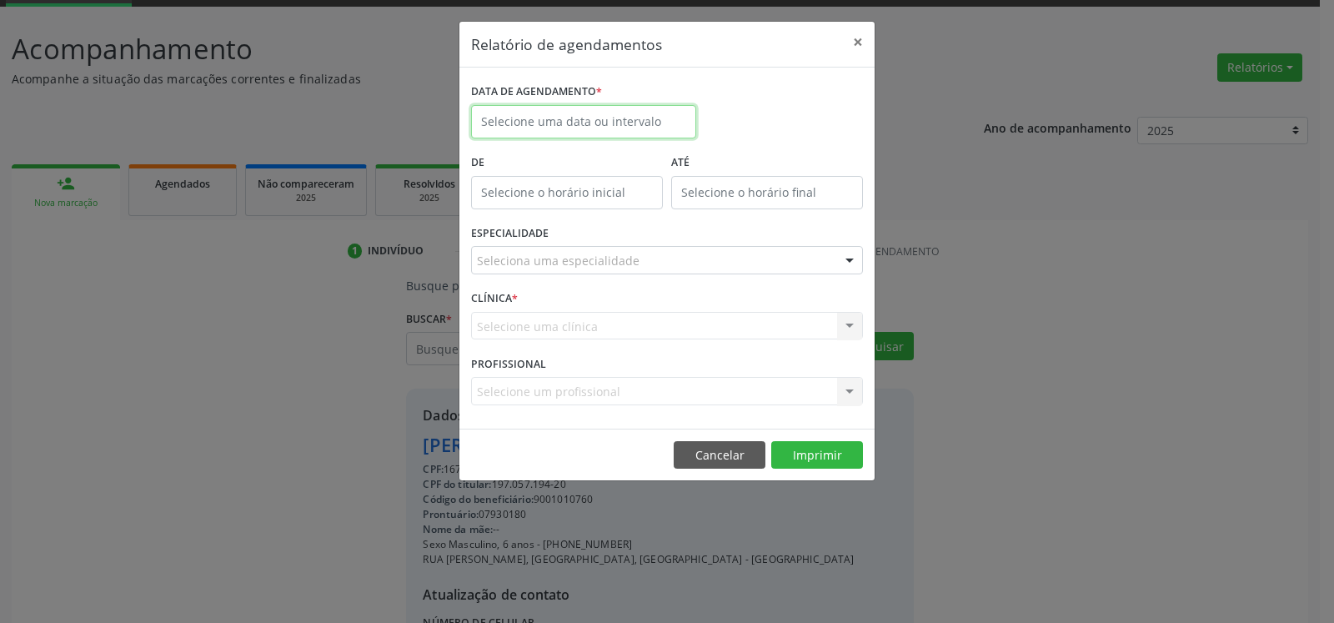
click at [604, 118] on input "text" at bounding box center [583, 121] width 225 height 33
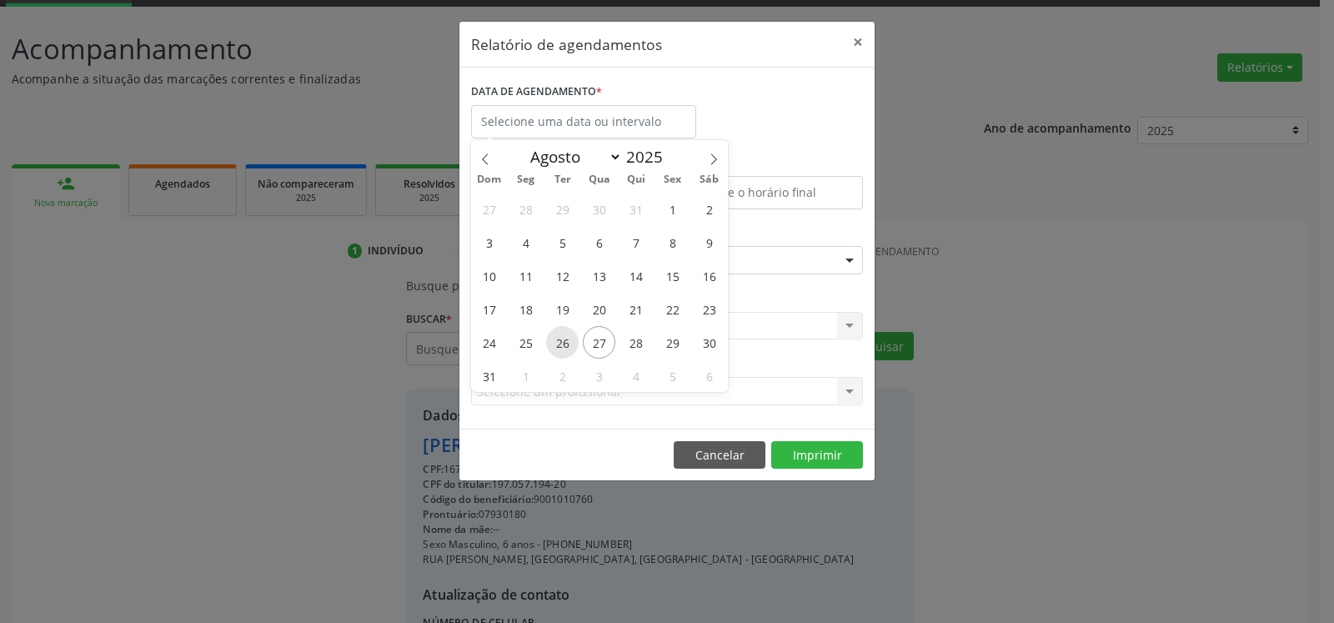
click at [569, 340] on span "26" at bounding box center [562, 342] width 33 height 33
type input "[DATE]"
click at [569, 340] on span "26" at bounding box center [562, 342] width 33 height 33
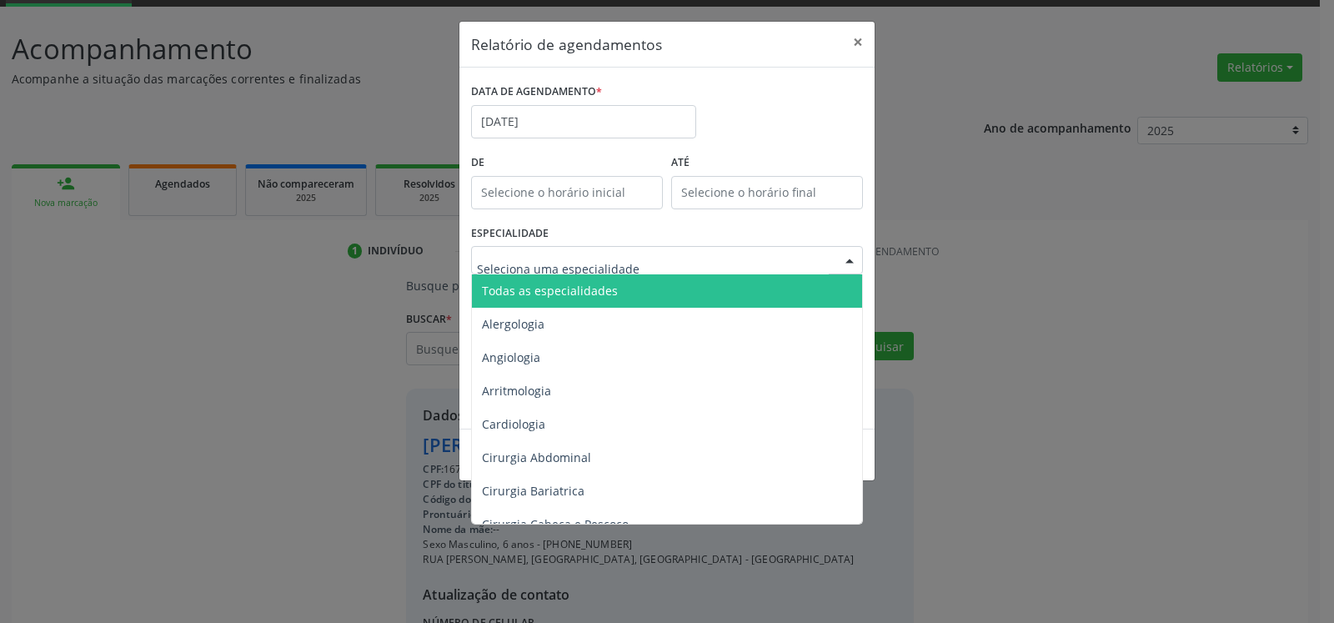
click at [663, 260] on div at bounding box center [667, 260] width 392 height 28
click at [665, 284] on span "Todas as especialidades" at bounding box center [668, 290] width 393 height 33
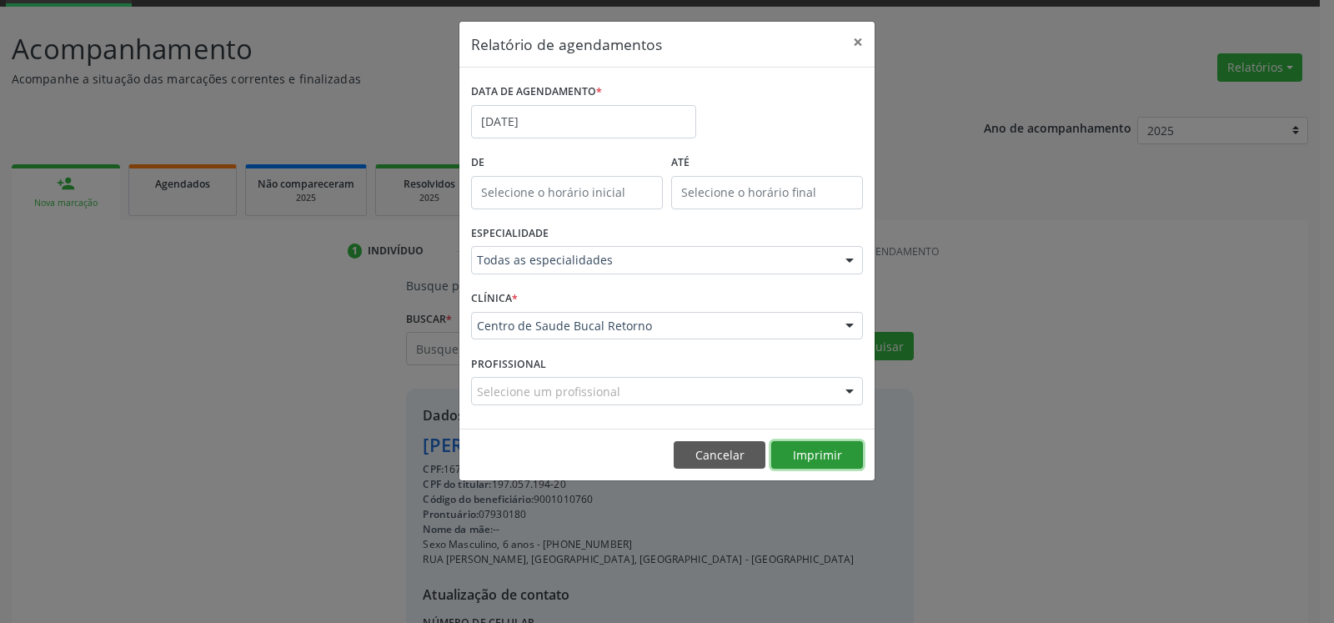
click at [819, 450] on button "Imprimir" at bounding box center [817, 455] width 92 height 28
click at [850, 36] on button "×" at bounding box center [857, 42] width 33 height 41
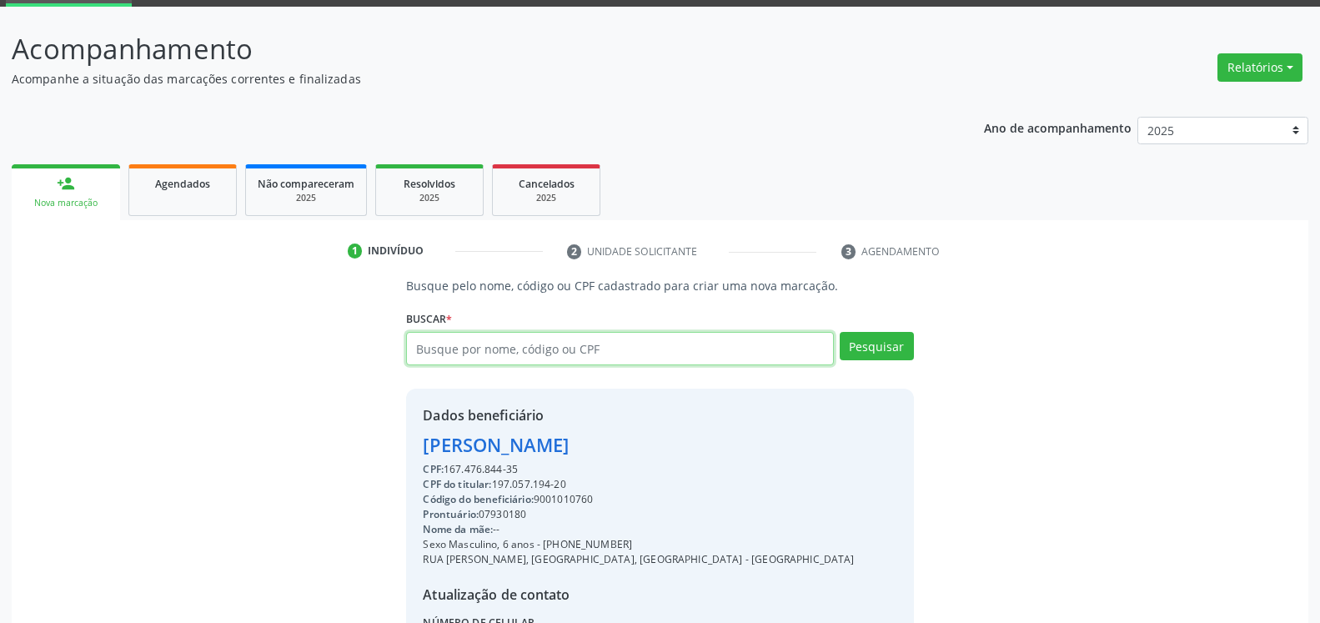
click at [555, 347] on input "text" at bounding box center [619, 348] width 427 height 33
type input "44982496404"
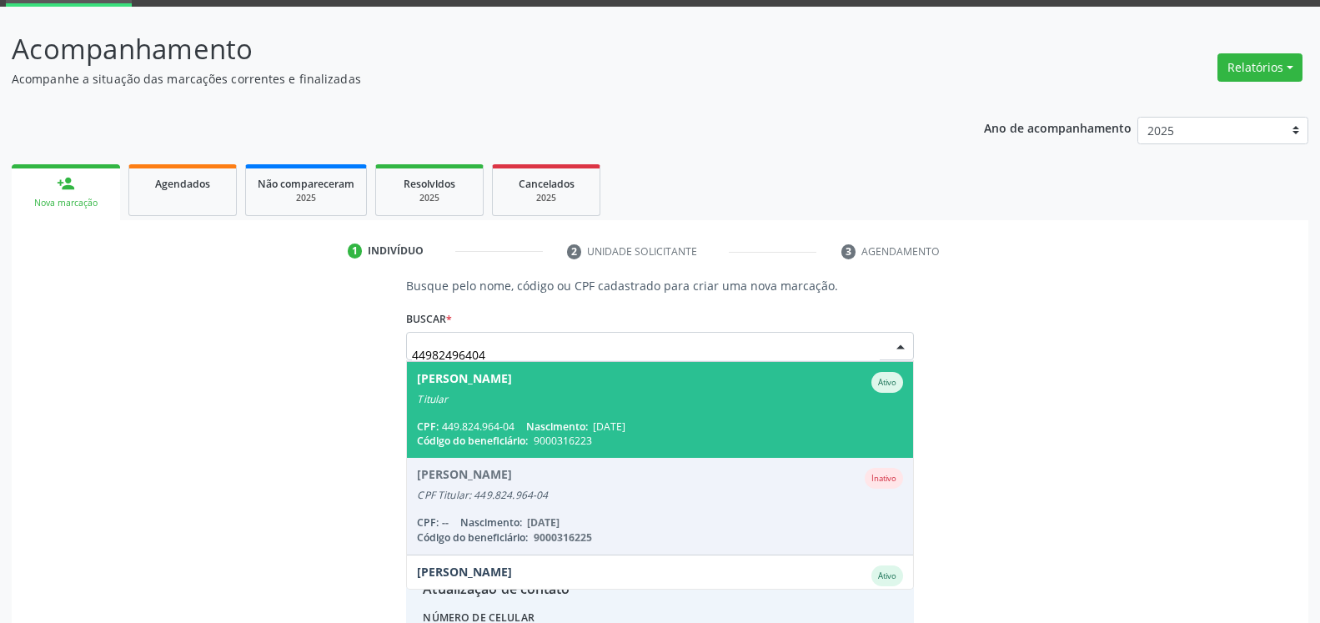
click at [487, 399] on div "Titular" at bounding box center [659, 399] width 485 height 13
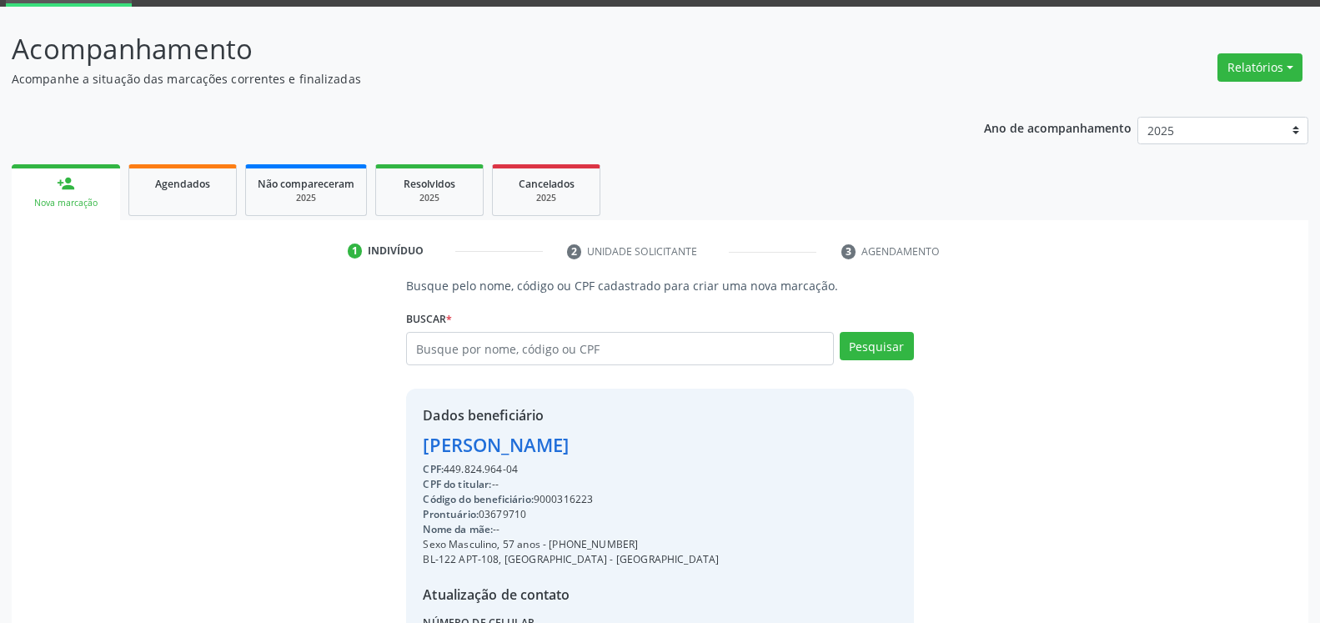
drag, startPoint x: 418, startPoint y: 443, endPoint x: 643, endPoint y: 456, distance: 225.6
click at [643, 456] on div "Dados beneficiário [PERSON_NAME] CPF: 449.824.964-04 CPF do titular: -- Código …" at bounding box center [659, 549] width 507 height 320
copy div "[PERSON_NAME]"
click at [603, 342] on input "text" at bounding box center [619, 348] width 427 height 33
type input "06093501450"
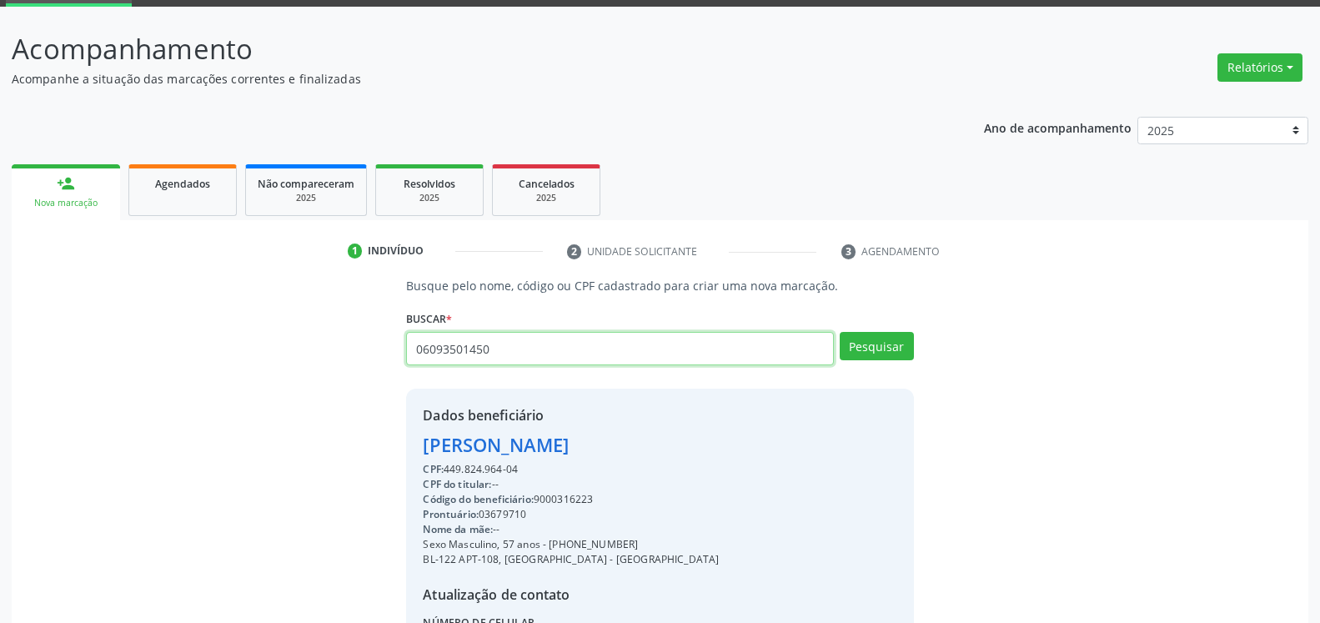
type input "06093501450"
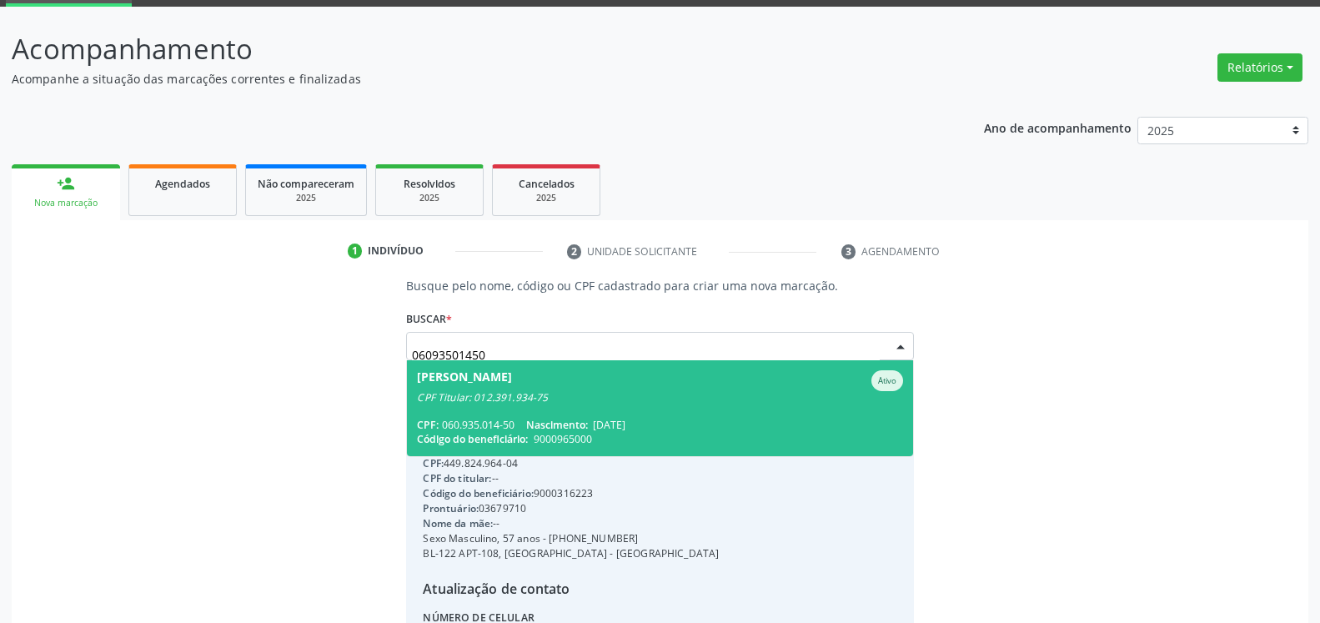
click at [655, 391] on div "[PERSON_NAME] Ativo CPF Titular: 012.391.934-75" at bounding box center [659, 387] width 485 height 34
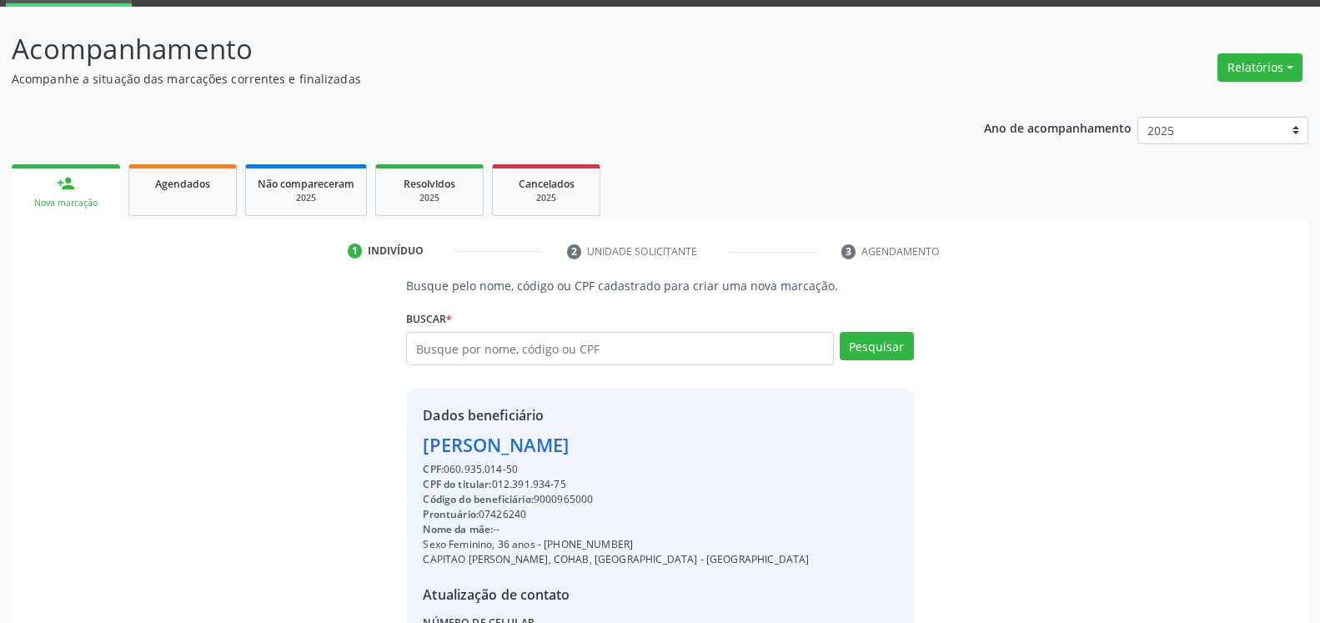
drag, startPoint x: 419, startPoint y: 450, endPoint x: 639, endPoint y: 455, distance: 219.4
click at [639, 455] on div "Dados beneficiário [PERSON_NAME] CPF: 060.935.014-50 CPF do titular: 012.391.93…" at bounding box center [659, 549] width 507 height 320
copy div "[PERSON_NAME]"
